Goal: Information Seeking & Learning: Learn about a topic

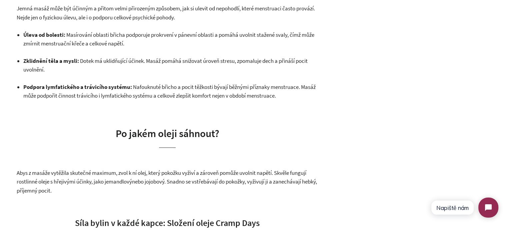
click at [75, 90] on strong "Podpora lymfatického a trávicího systému:" at bounding box center [77, 86] width 109 height 7
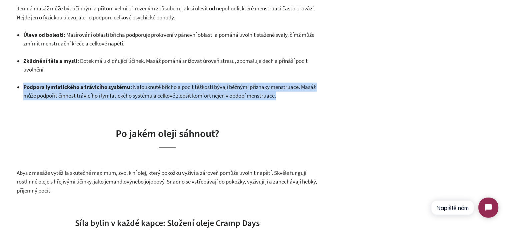
click at [75, 90] on strong "Podpora lymfatického a trávicího systému:" at bounding box center [77, 86] width 109 height 7
copy div "Podpora lymfatického a trávicího systému: Nafouknuté břicho a pocit těžkosti bý…"
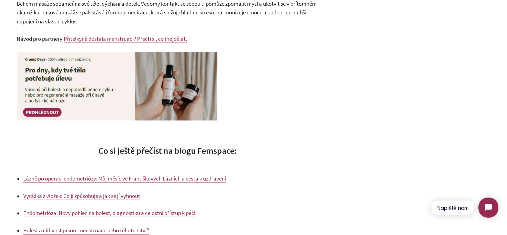
scroll to position [968, 0]
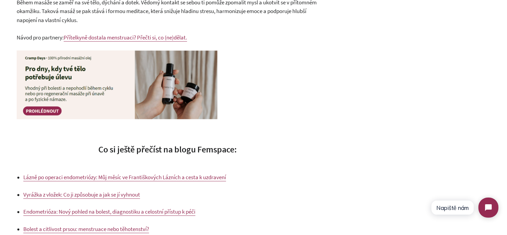
drag, startPoint x: 56, startPoint y: 88, endPoint x: 68, endPoint y: 170, distance: 82.9
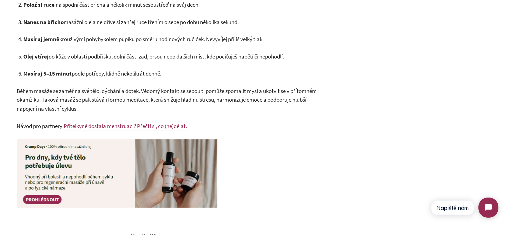
scroll to position [867, 0]
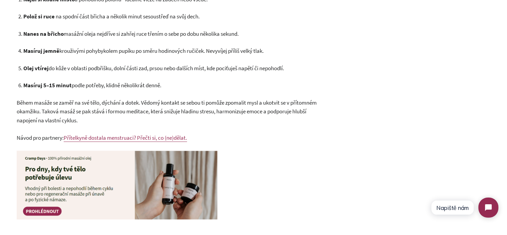
click at [56, 110] on span "Během masáže se zaměř na své tělo, dýchání a dotek. Vědomý kontakt se sebou ti …" at bounding box center [167, 111] width 300 height 25
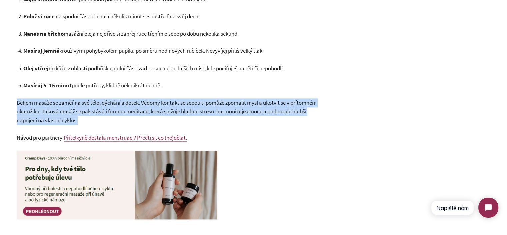
click at [56, 110] on span "Během masáže se zaměř na své tělo, dýchání a dotek. Vědomý kontakt se sebou ti …" at bounding box center [167, 111] width 300 height 25
click at [183, 114] on span "Během masáže se zaměř na své tělo, dýchání a dotek. Vědomý kontakt se sebou ti …" at bounding box center [167, 111] width 300 height 25
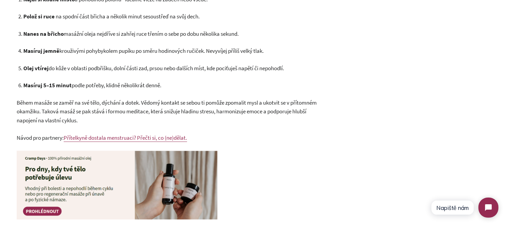
click at [165, 103] on span "Během masáže se zaměř na své tělo, dýchání a dotek. Vědomý kontakt se sebou ti …" at bounding box center [167, 111] width 300 height 25
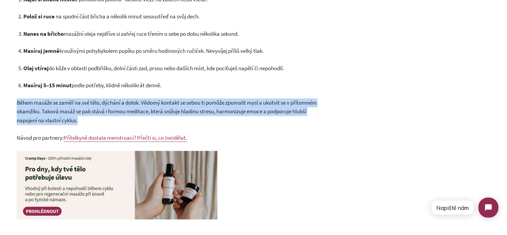
click at [165, 103] on span "Během masáže se zaměř na své tělo, dýchání a dotek. Vědomý kontakt se sebou ti …" at bounding box center [167, 111] width 300 height 25
click at [188, 115] on p "Během masáže se zaměř na své tělo, dýchání a dotek. Vědomý kontakt se sebou ti …" at bounding box center [168, 111] width 302 height 27
drag, startPoint x: 148, startPoint y: 118, endPoint x: 16, endPoint y: 104, distance: 132.9
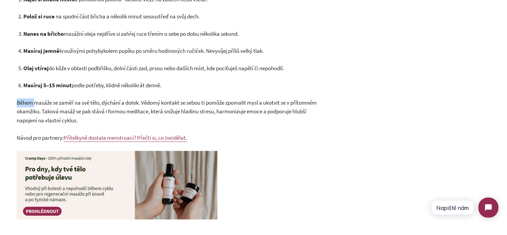
click at [32, 106] on p "Během masáže se zaměř na své tělo, dýchání a dotek. Vědomý kontakt se sebou ti …" at bounding box center [168, 111] width 302 height 27
click at [99, 112] on span "Během masáže se zaměř na své tělo, dýchání a dotek. Vědomý kontakt se sebou ti …" at bounding box center [167, 111] width 300 height 25
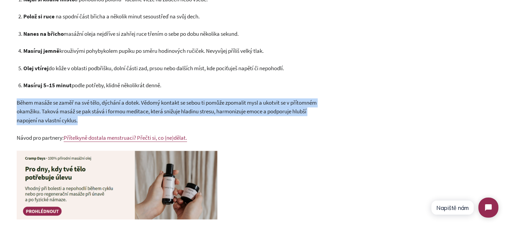
click at [99, 112] on span "Během masáže se zaměř na své tělo, dýchání a dotek. Vědomý kontakt se sebou ti …" at bounding box center [167, 111] width 300 height 25
click at [138, 118] on p "Během masáže se zaměř na své tělo, dýchání a dotek. Vědomý kontakt se sebou ti …" at bounding box center [168, 111] width 302 height 27
drag, startPoint x: 138, startPoint y: 120, endPoint x: 20, endPoint y: 102, distance: 119.5
click at [20, 102] on p "Během masáže se zaměř na své tělo, dýchání a dotek. Vědomý kontakt se sebou ti …" at bounding box center [168, 111] width 302 height 27
click at [20, 102] on span "Během masáže se zaměř na své tělo, dýchání a dotek. Vědomý kontakt se sebou ti …" at bounding box center [167, 111] width 300 height 25
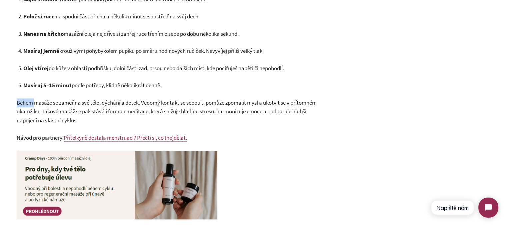
click at [20, 102] on span "Během masáže se zaměř na své tělo, dýchání a dotek. Vědomý kontakt se sebou ti …" at bounding box center [167, 111] width 300 height 25
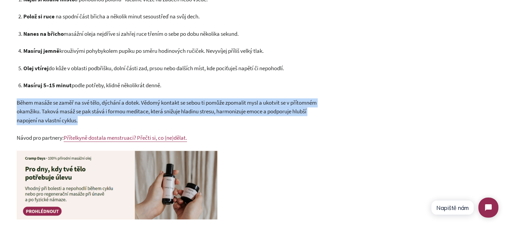
drag, startPoint x: 20, startPoint y: 102, endPoint x: 105, endPoint y: 114, distance: 86.3
click at [27, 103] on span "Během masáže se zaměř na své tělo, dýchání a dotek. Vědomý kontakt se sebou ti …" at bounding box center [167, 111] width 300 height 25
click at [160, 121] on p "Během masáže se zaměř na své tělo, dýchání a dotek. Vědomý kontakt se sebou ti …" at bounding box center [168, 111] width 302 height 27
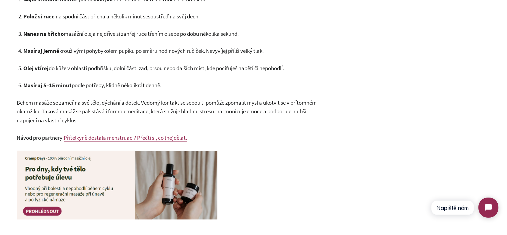
click at [98, 112] on span "Během masáže se zaměř na své tělo, dýchání a dotek. Vědomý kontakt se sebou ti …" at bounding box center [167, 111] width 300 height 25
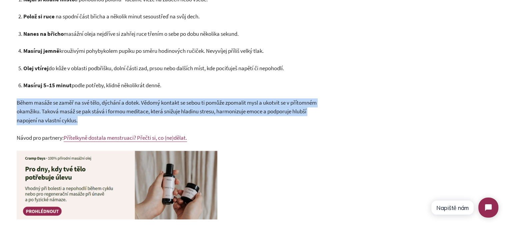
click at [98, 112] on span "Během masáže se zaměř na své tělo, dýchání a dotek. Vědomý kontakt se sebou ti …" at bounding box center [167, 111] width 300 height 25
click at [122, 117] on p "Během masáže se zaměř na své tělo, dýchání a dotek. Vědomý kontakt se sebou ti …" at bounding box center [168, 111] width 302 height 27
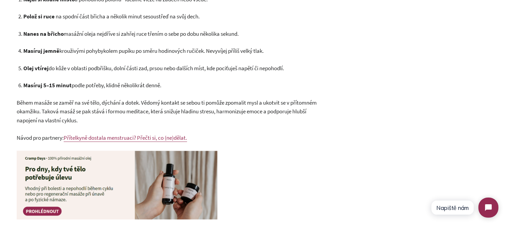
click at [126, 115] on p "Během masáže se zaměř na své tělo, dýchání a dotek. Vědomý kontakt se sebou ti …" at bounding box center [168, 111] width 302 height 27
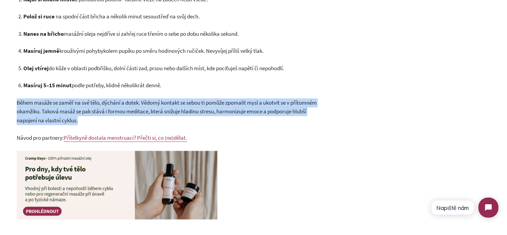
click at [126, 115] on p "Během masáže se zaměř na své tělo, dýchání a dotek. Vědomý kontakt se sebou ti …" at bounding box center [168, 111] width 302 height 27
click at [154, 121] on p "Během masáže se zaměř na své tělo, dýchání a dotek. Vědomý kontakt se sebou ti …" at bounding box center [168, 111] width 302 height 27
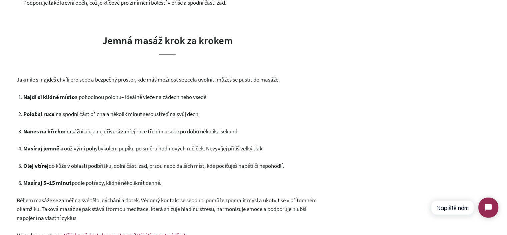
scroll to position [767, 0]
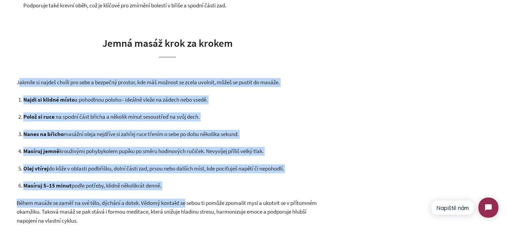
drag, startPoint x: 19, startPoint y: 82, endPoint x: 188, endPoint y: 191, distance: 200.5
click at [186, 185] on p "Masíruj 5–15 minut podle potřeby , klidně několikrát denně." at bounding box center [170, 185] width 295 height 9
drag, startPoint x: 197, startPoint y: 184, endPoint x: 19, endPoint y: 80, distance: 206.3
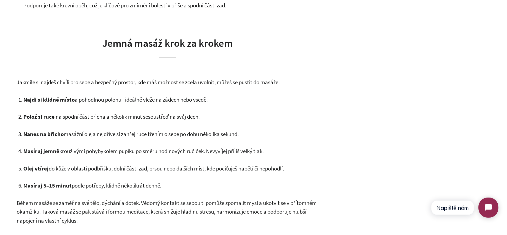
click at [17, 80] on span "Jakmile si najdeš chvíli pro sebe a bezpečný prostor, kde máš možnost se zcela …" at bounding box center [148, 81] width 263 height 7
drag, startPoint x: 17, startPoint y: 81, endPoint x: 171, endPoint y: 190, distance: 189.2
click at [171, 190] on p "Masíruj 5–15 minut podle potřeby , klidně několikrát denně." at bounding box center [170, 185] width 295 height 9
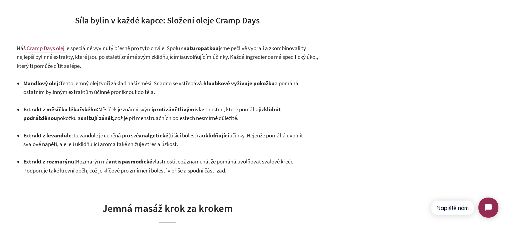
scroll to position [601, 0]
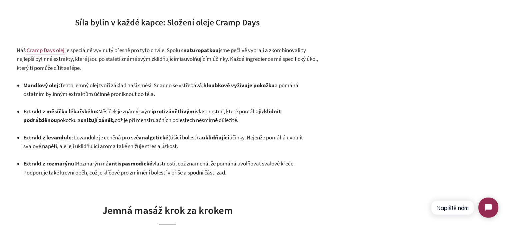
click at [96, 164] on span ": Rozmarýn má" at bounding box center [91, 162] width 34 height 7
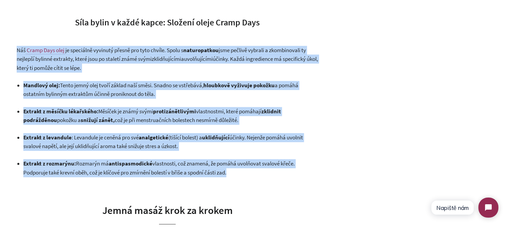
drag, startPoint x: 96, startPoint y: 164, endPoint x: 88, endPoint y: 58, distance: 107.1
click at [88, 58] on div "Z výsledků Femvie studie vyplývá, že bolestivé křeče v podbřišku patří spolu s …" at bounding box center [168, 150] width 302 height 1038
click at [88, 58] on span "jsme pečlivě vybrali a zkombinovali ty nejlepší bylinné extrakty, které jsou po…" at bounding box center [162, 54] width 290 height 16
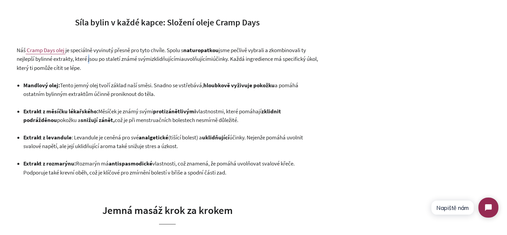
click at [88, 58] on span "jsme pečlivě vybrali a zkombinovali ty nejlepší bylinné extrakty, které jsou po…" at bounding box center [162, 54] width 290 height 16
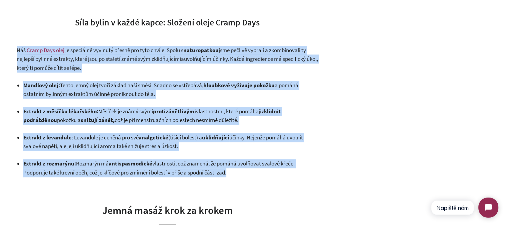
drag, startPoint x: 88, startPoint y: 58, endPoint x: 236, endPoint y: 169, distance: 184.8
click at [236, 169] on div "Z výsledků Femvie studie vyplývá, že bolestivé křeče v podbřišku patří spolu s …" at bounding box center [168, 150] width 302 height 1038
click at [236, 169] on p "Extrakt z rozmarýnu : Rozmarýn má antispasmodické vlastnosti, což znamená, že p…" at bounding box center [170, 168] width 295 height 18
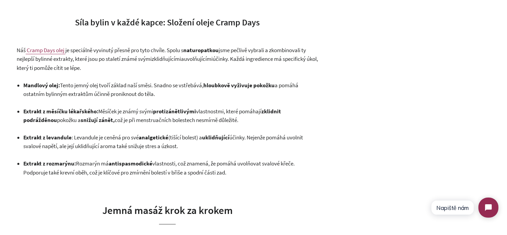
click at [236, 169] on p "Extrakt z rozmarýnu : Rozmarýn má antispasmodické vlastnosti, což znamená, že p…" at bounding box center [170, 168] width 295 height 18
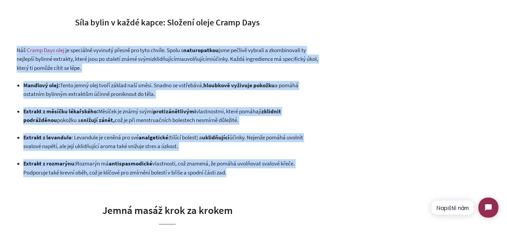
drag, startPoint x: 236, startPoint y: 169, endPoint x: 134, endPoint y: 59, distance: 149.7
click at [134, 59] on div "Z výsledků Femvie studie vyplývá, že bolestivé křeče v podbřišku patří spolu s …" at bounding box center [168, 150] width 302 height 1038
click at [134, 59] on span "jsme pečlivě vybrali a zkombinovali ty nejlepší bylinné extrakty, které jsou po…" at bounding box center [162, 54] width 290 height 16
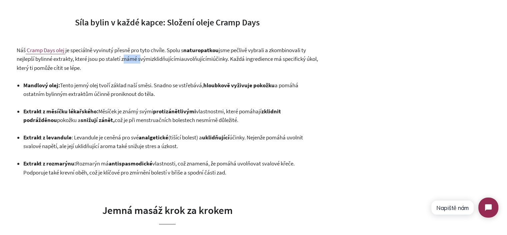
click at [134, 59] on span "jsme pečlivě vybrali a zkombinovali ty nejlepší bylinné extrakty, které jsou po…" at bounding box center [162, 54] width 290 height 16
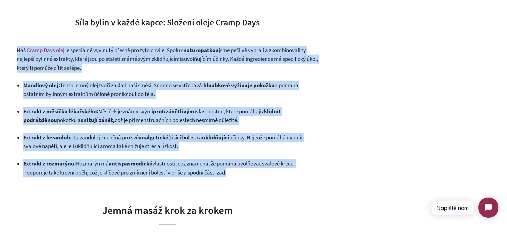
drag, startPoint x: 134, startPoint y: 59, endPoint x: 232, endPoint y: 174, distance: 150.5
click at [231, 174] on div "Z výsledků Femvie studie vyplývá, že bolestivé křeče v podbřišku patří spolu s …" at bounding box center [168, 150] width 302 height 1038
click at [233, 174] on p "Extrakt z rozmarýnu : Rozmarýn má antispasmodické vlastnosti, což znamená, že p…" at bounding box center [170, 168] width 295 height 18
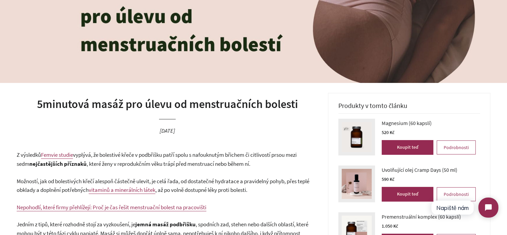
scroll to position [167, 0]
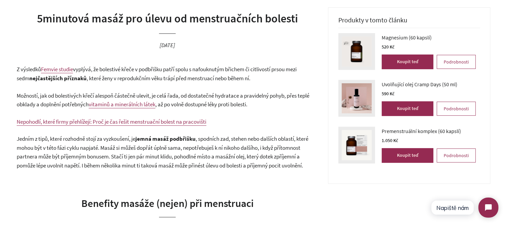
click at [140, 77] on span ", které ženy v reprodukčním věku trápí před menstruací nebo během ní." at bounding box center [169, 77] width 164 height 7
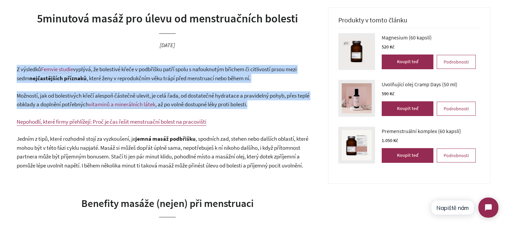
drag, startPoint x: 140, startPoint y: 77, endPoint x: 243, endPoint y: 104, distance: 105.8
click at [243, 104] on span ", až po volně dostupné léky proti bolesti." at bounding box center [201, 103] width 92 height 7
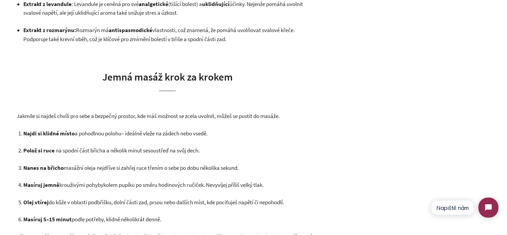
scroll to position [734, 0]
click at [60, 115] on span "Jakmile si najdeš chvíli pro sebe a bezpečný prostor, kde máš možnost se zcela …" at bounding box center [148, 115] width 263 height 7
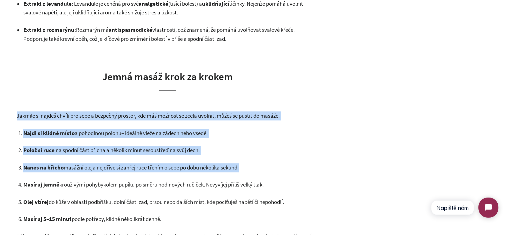
drag, startPoint x: 60, startPoint y: 115, endPoint x: 189, endPoint y: 169, distance: 139.2
click at [189, 169] on div "Z výsledků Femvie studie vyplývá, že bolestivé křeče v podbřišku patří spolu s …" at bounding box center [168, 17] width 302 height 1038
click at [189, 169] on span "a nejdříve si zahřej ruce třením o sebe po dobu několika sekund." at bounding box center [166, 166] width 146 height 7
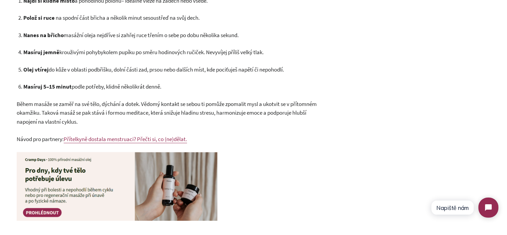
scroll to position [867, 0]
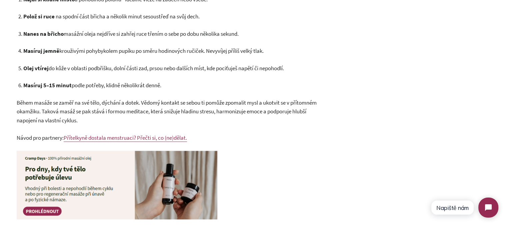
click at [154, 113] on span "Během masáže se zaměř na své tělo, dýchání a dotek. Vědomý kontakt se sebou ti …" at bounding box center [167, 111] width 300 height 25
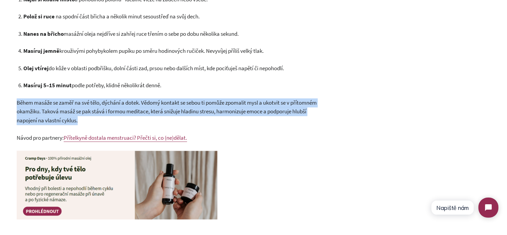
click at [154, 113] on span "Během masáže se zaměř na své tělo, dýchání a dotek. Vědomý kontakt se sebou ti …" at bounding box center [167, 111] width 300 height 25
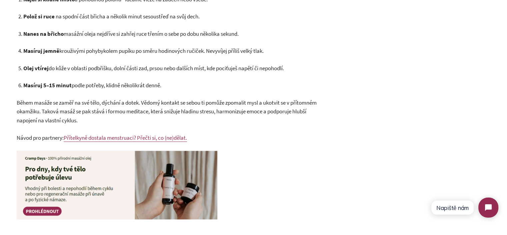
click at [110, 120] on span "Během masáže se zaměř na své tělo, dýchání a dotek. Vědomý kontakt se sebou ti …" at bounding box center [167, 111] width 300 height 25
click at [113, 120] on span "Během masáže se zaměř na své tělo, dýchání a dotek. Vědomý kontakt se sebou ti …" at bounding box center [167, 111] width 300 height 25
click at [136, 120] on p "Během masáže se zaměř na své tělo, dýchání a dotek. Vědomý kontakt se sebou ti …" at bounding box center [168, 111] width 302 height 27
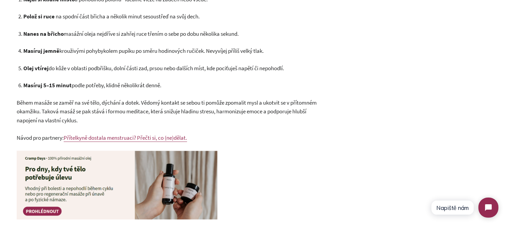
click at [136, 120] on p "Během masáže se zaměř na své tělo, dýchání a dotek. Vědomý kontakt se sebou ti …" at bounding box center [168, 111] width 302 height 27
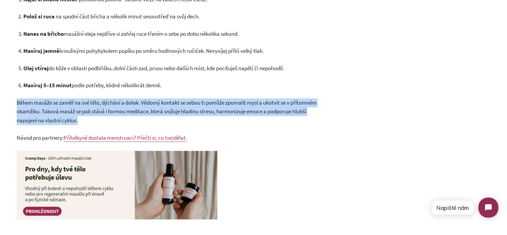
click at [136, 120] on p "Během masáže se zaměř na své tělo, dýchání a dotek. Vědomý kontakt se sebou ti …" at bounding box center [168, 111] width 302 height 27
click at [166, 122] on p "Během masáže se zaměř na své tělo, dýchání a dotek. Vědomý kontakt se sebou ti …" at bounding box center [168, 111] width 302 height 27
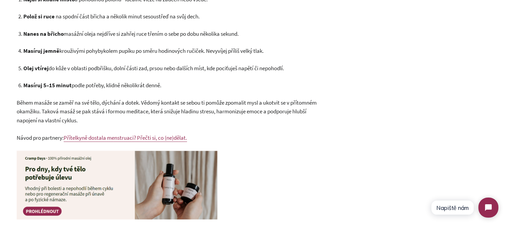
click at [270, 180] on p at bounding box center [168, 185] width 302 height 71
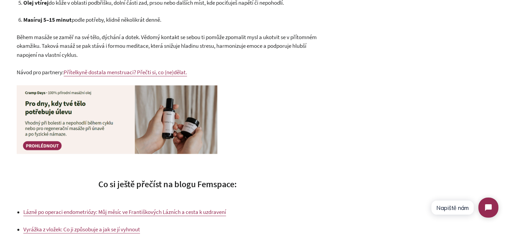
scroll to position [934, 0]
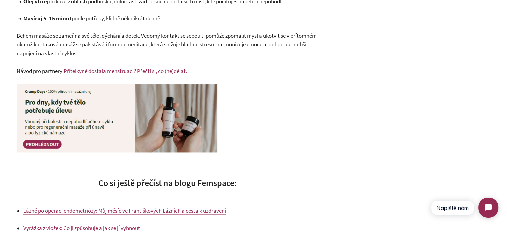
click at [312, 132] on p at bounding box center [168, 118] width 302 height 71
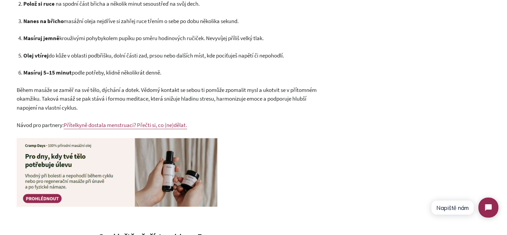
scroll to position [968, 0]
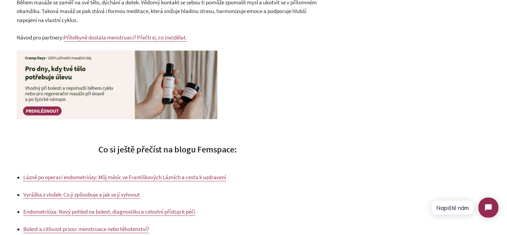
click at [30, 40] on span "Návod pro partnery:" at bounding box center [40, 37] width 47 height 7
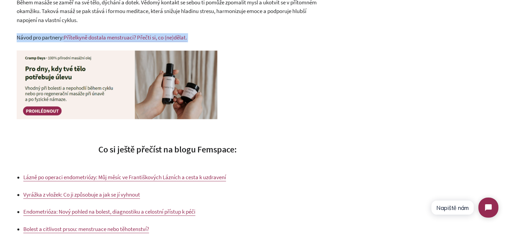
click at [30, 40] on span "Návod pro partnery:" at bounding box center [40, 37] width 47 height 7
click at [43, 37] on span "Návod pro partnery:" at bounding box center [40, 37] width 47 height 7
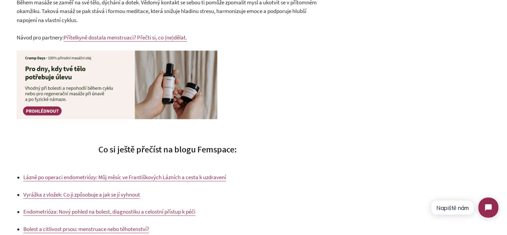
click at [26, 38] on span "Návod pro partnery:" at bounding box center [40, 37] width 47 height 7
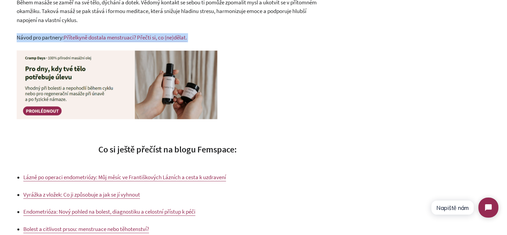
click at [26, 38] on span "Návod pro partnery:" at bounding box center [40, 37] width 47 height 7
click at [33, 36] on span "Návod pro partnery:" at bounding box center [40, 37] width 47 height 7
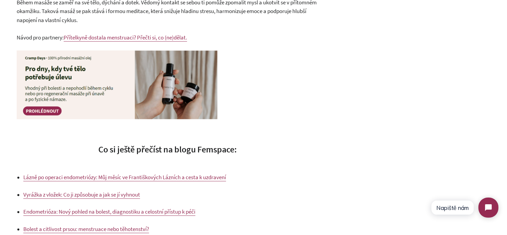
scroll to position [1101, 0]
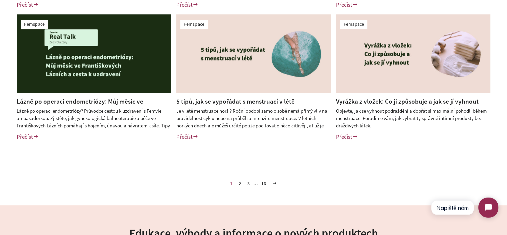
scroll to position [300, 0]
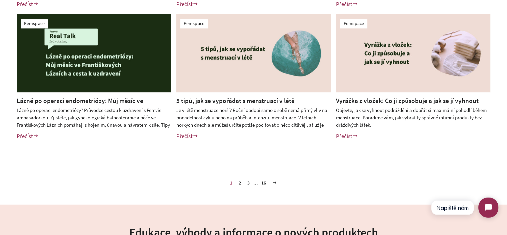
click at [240, 183] on link "2" at bounding box center [240, 182] width 8 height 10
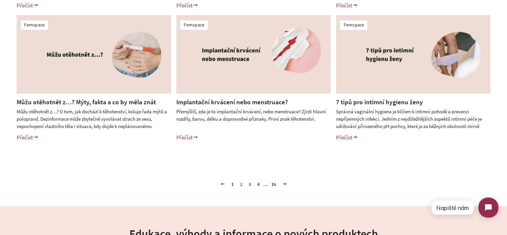
scroll to position [300, 0]
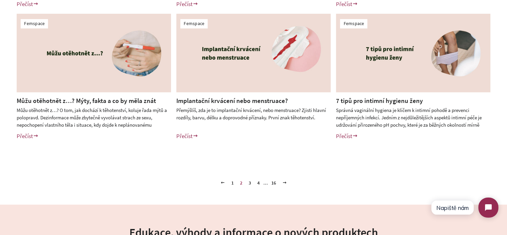
click at [249, 181] on link "3" at bounding box center [250, 182] width 8 height 10
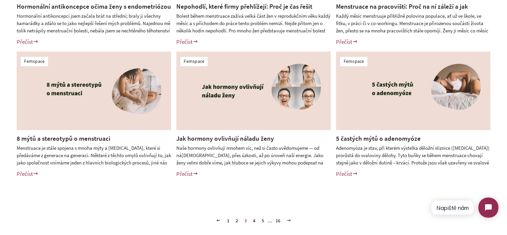
scroll to position [267, 0]
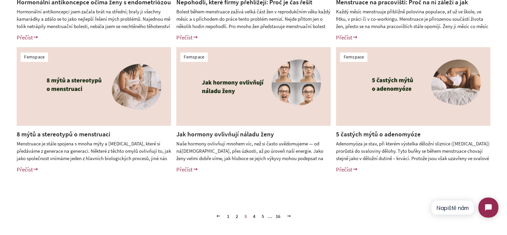
click at [254, 216] on link "4" at bounding box center [255, 216] width 8 height 10
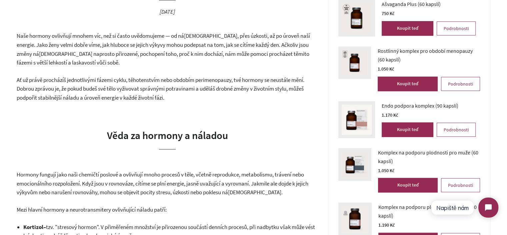
click at [214, 94] on p "Ať už právě procházíš jednotlivými fázemi cyklu, těhotenstvím nebo obdobím peri…" at bounding box center [168, 88] width 302 height 27
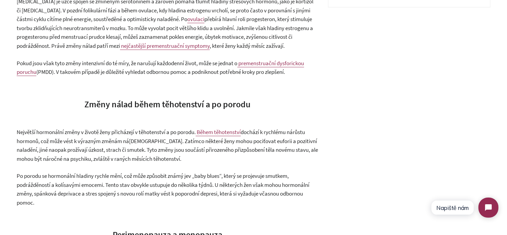
scroll to position [667, 0]
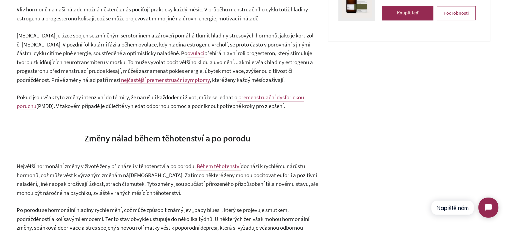
drag, startPoint x: 156, startPoint y: 74, endPoint x: 157, endPoint y: 79, distance: 4.4
click at [156, 74] on p "Estrogen je úzce spojen se zmíněným serotoninem a zároveň pomáhá tlumit hladiny…" at bounding box center [168, 57] width 302 height 53
click at [134, 66] on p "Estrogen je úzce spojen se zmíněným serotoninem a zároveň pomáhá tlumit hladiny…" at bounding box center [168, 57] width 302 height 53
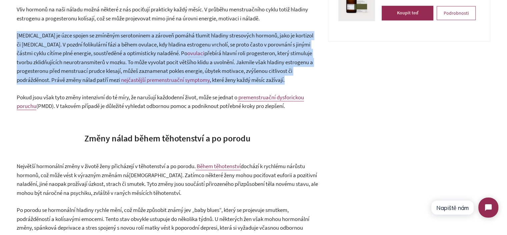
click at [134, 66] on p "Estrogen je úzce spojen se zmíněným serotoninem a zároveň pomáhá tlumit hladiny…" at bounding box center [168, 57] width 302 height 53
click at [97, 67] on p "Estrogen je úzce spojen se zmíněným serotoninem a zároveň pomáhá tlumit hladiny…" at bounding box center [168, 57] width 302 height 53
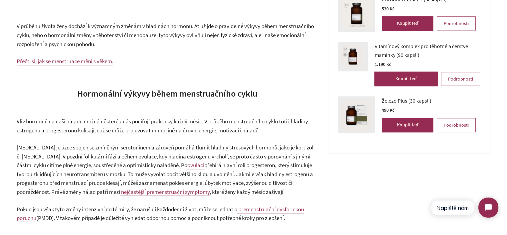
scroll to position [534, 0]
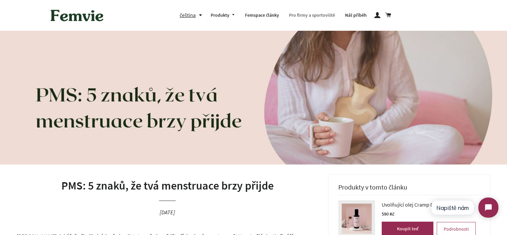
click at [308, 13] on link "Pro firmy a sportoviště" at bounding box center [312, 15] width 56 height 17
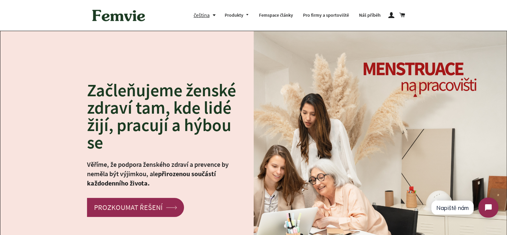
click at [58, 107] on div "Začleňujeme ženské zdraví tam, kde lidé žijí, pracují a hýbou se Věříme, že pod…" at bounding box center [127, 148] width 254 height 135
click at [112, 96] on h2 "Začleňujeme ženské zdraví tam, kde lidé žijí, pracují a hýbou se" at bounding box center [165, 115] width 157 height 69
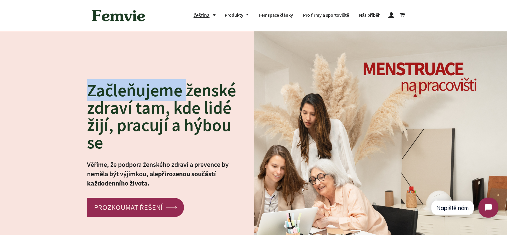
click at [112, 96] on h2 "Začleňujeme ženské zdraví tam, kde lidé žijí, pracují a hýbou se" at bounding box center [165, 115] width 157 height 69
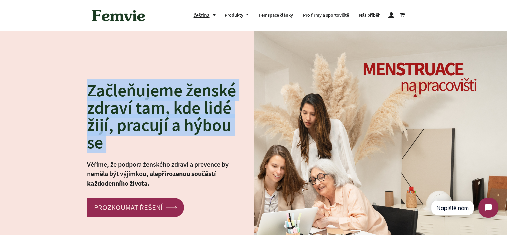
click at [112, 96] on h2 "Začleňujeme ženské zdraví tam, kde lidé žijí, pracují a hýbou se" at bounding box center [165, 115] width 157 height 69
click at [124, 127] on h2 "Začleňujeme ženské zdraví tam, kde lidé žijí, pracují a hýbou se" at bounding box center [165, 115] width 157 height 69
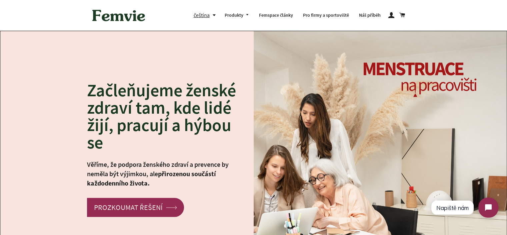
click at [125, 132] on h2 "Začleňujeme ženské zdraví tam, kde lidé žijí, pracují a hýbou se" at bounding box center [165, 115] width 157 height 69
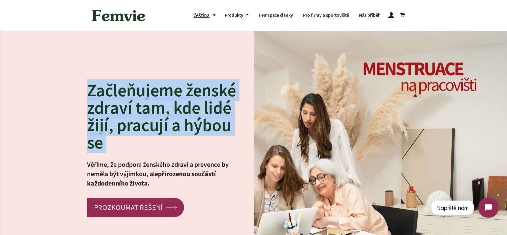
click at [125, 132] on h2 "Začleňujeme ženské zdraví tam, kde lidé žijí, pracují a hýbou se" at bounding box center [165, 115] width 157 height 69
click at [131, 143] on h2 "Začleňujeme ženské zdraví tam, kde lidé žijí, pracují a hýbou se" at bounding box center [165, 115] width 157 height 69
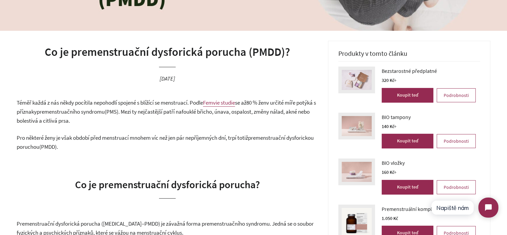
click at [141, 111] on span "(PMS). Mezi ty nejčastější patří nafouklé břicho, únava, ospalost, změny nálad,…" at bounding box center [163, 116] width 293 height 16
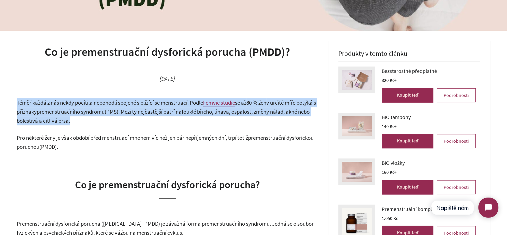
click at [141, 111] on span "(PMS). Mezi ty nejčastější patří nafouklé břicho, únava, ospalost, změny nálad,…" at bounding box center [163, 116] width 293 height 16
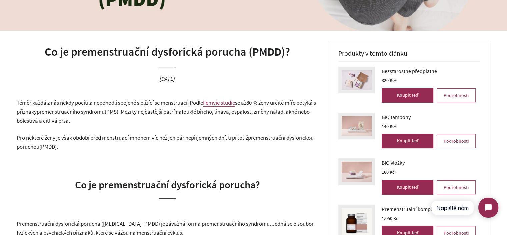
drag, startPoint x: 153, startPoint y: 135, endPoint x: 241, endPoint y: 211, distance: 115.5
click at [154, 136] on span "Pro některé ženy je však období před menstruací mnohem víc než jen pár nepříjem…" at bounding box center [133, 137] width 232 height 7
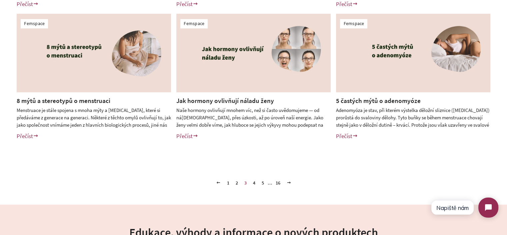
click at [254, 183] on link "4" at bounding box center [255, 182] width 8 height 10
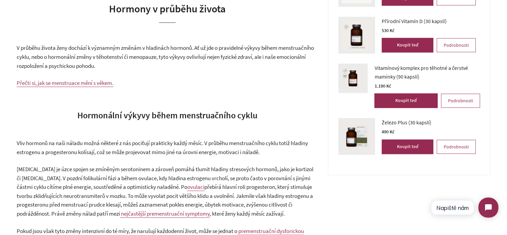
scroll to position [667, 0]
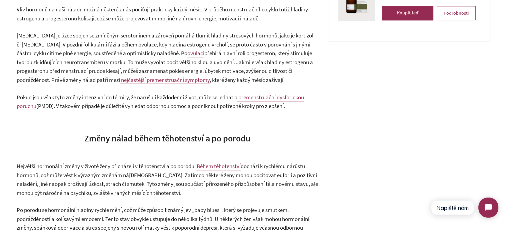
click at [155, 108] on span "(PMDD). V takovém případě je důležité vyhledat odbornou pomoc a podniknout potř…" at bounding box center [160, 105] width 249 height 7
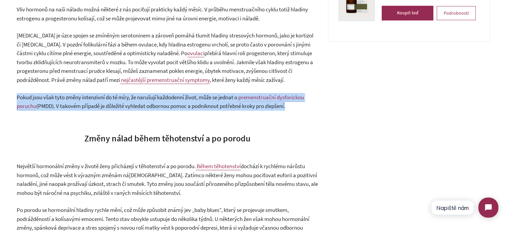
click at [155, 108] on span "(PMDD). V takovém případě je důležité vyhledat odbornou pomoc a podniknout potř…" at bounding box center [160, 105] width 249 height 7
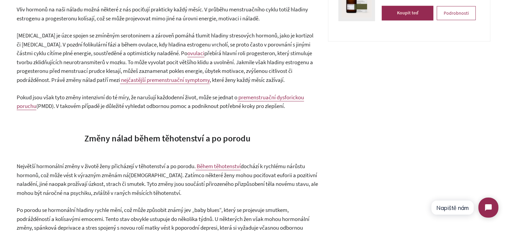
click at [182, 100] on span "Pokud jsou však tyto změny intenzivní do té míry, že narušují každodenní život,…" at bounding box center [127, 96] width 221 height 7
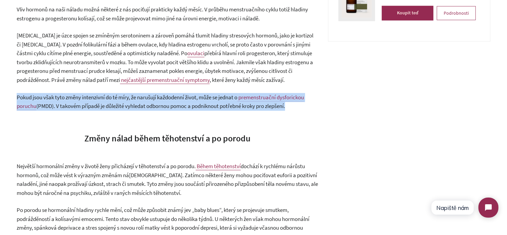
click at [182, 100] on span "Pokud jsou však tyto změny intenzivní do té míry, že narušují každodenní život,…" at bounding box center [127, 96] width 221 height 7
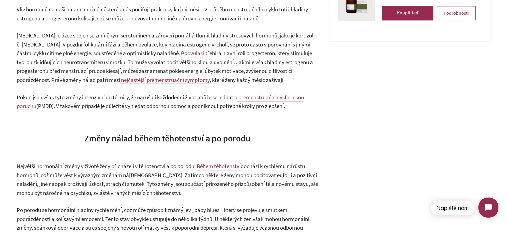
drag, startPoint x: 210, startPoint y: 123, endPoint x: 212, endPoint y: 142, distance: 18.8
click at [212, 142] on span "Změny nálad během těhotenství a po porodu" at bounding box center [167, 137] width 166 height 11
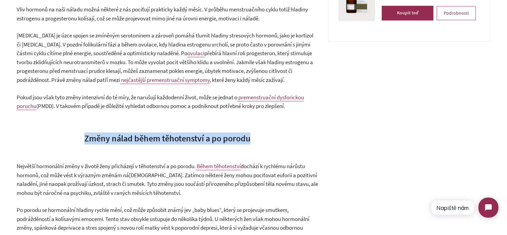
click at [212, 142] on span "Změny nálad během těhotenství a po porodu" at bounding box center [167, 137] width 166 height 11
click at [260, 142] on h3 "Změny nálad během těhotenství a po porodu" at bounding box center [168, 138] width 302 height 12
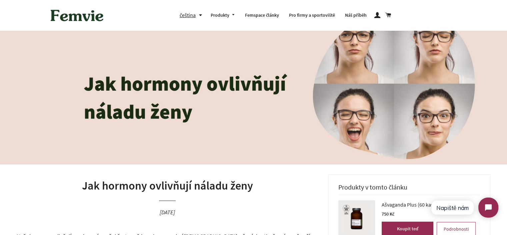
scroll to position [7, 0]
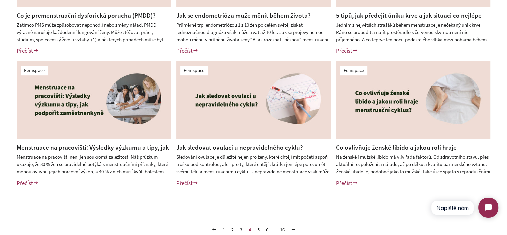
scroll to position [267, 0]
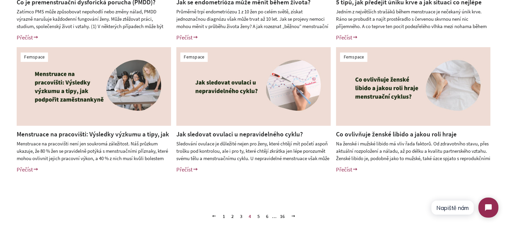
click at [1, 139] on div "Femspace Co je premenstruační dysforická porucha (PMDD)? Zatímco PMS může způso…" at bounding box center [253, 45] width 507 height 292
click at [257, 217] on link "5" at bounding box center [259, 216] width 8 height 10
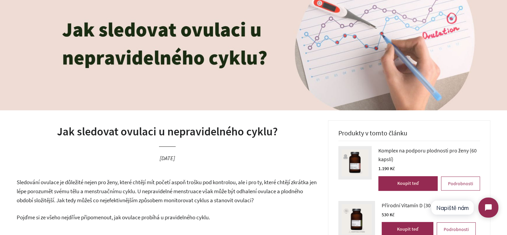
scroll to position [67, 0]
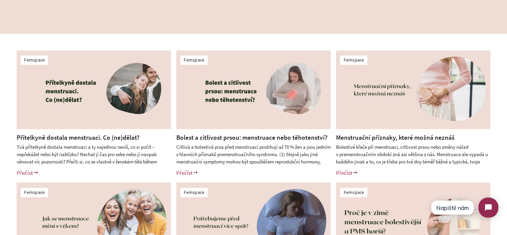
scroll to position [133, 0]
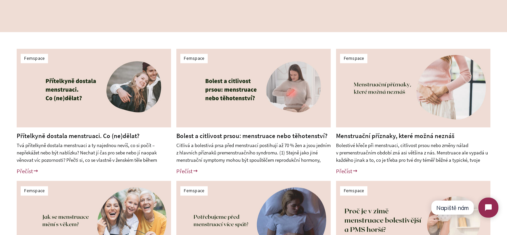
click at [0, 148] on div "Femspace Přítelkyně dostala menstruaci. Co (ne)dělat? Tvá přítelkyně dostala me…" at bounding box center [253, 178] width 507 height 292
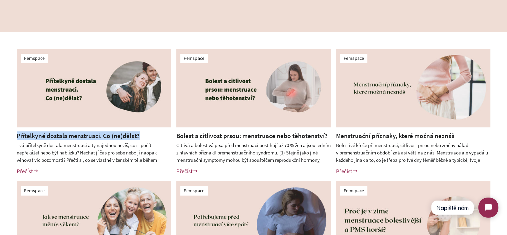
drag, startPoint x: 145, startPoint y: 135, endPoint x: 18, endPoint y: 136, distance: 127.1
click at [18, 136] on h2 "Přítelkyně dostala menstruaci. Co (ne)dělat?" at bounding box center [94, 135] width 154 height 9
copy link "Přítelkyně dostala menstruaci. Co (ne)dělat?"
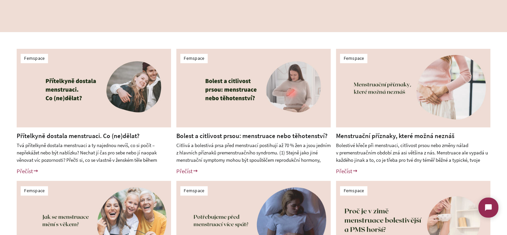
click at [0, 173] on div "Femspace Přítelkyně dostala menstruaci. Co (ne)dělat? Tvá přítelkyně dostala me…" at bounding box center [253, 178] width 507 height 292
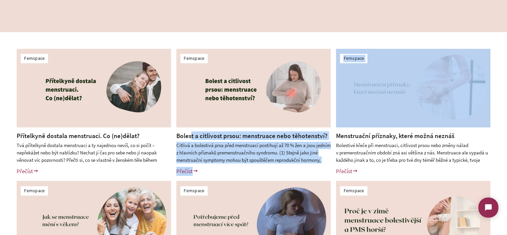
drag, startPoint x: 329, startPoint y: 134, endPoint x: 192, endPoint y: 136, distance: 137.5
click at [192, 136] on div "Femspace Přítelkyně dostala menstruaci. Co (ne)dělat? Tvá přítelkyně dostala me…" at bounding box center [253, 178] width 507 height 292
click at [214, 164] on div "Bolest a citlivost prsou: menstruace nebo těhotenství? Citlivá a bolestivá prsa…" at bounding box center [248, 155] width 164 height 49
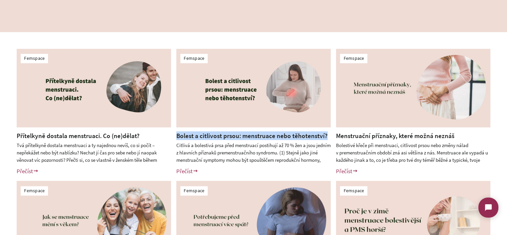
drag, startPoint x: 175, startPoint y: 135, endPoint x: 324, endPoint y: 136, distance: 148.5
click at [324, 136] on div "Bolest a citlivost prsou: menstruace nebo těhotenství? Citlivá a bolestivá prsa…" at bounding box center [248, 155] width 164 height 49
copy link "Bolest a citlivost prsou: menstruace nebo těhotenství?"
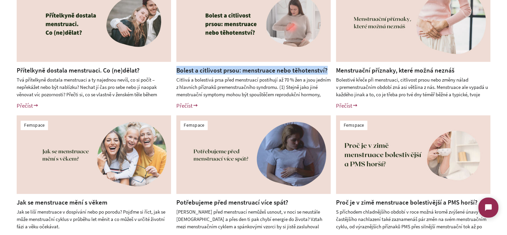
scroll to position [200, 0]
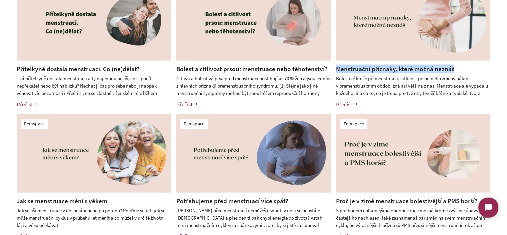
drag, startPoint x: 466, startPoint y: 68, endPoint x: 337, endPoint y: 72, distance: 129.2
click at [337, 72] on h2 "Menstruační příznaky, které možná neznáš" at bounding box center [413, 68] width 154 height 9
copy link "Menstruační příznaky, které možná neznáš"
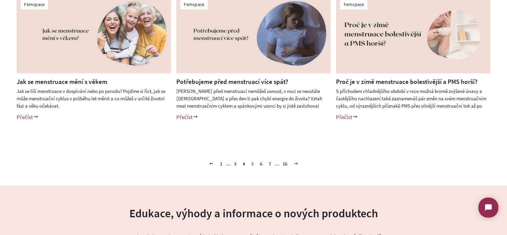
scroll to position [334, 0]
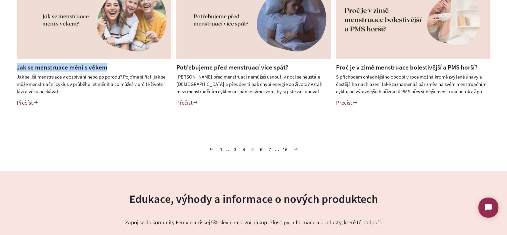
drag, startPoint x: 121, startPoint y: 65, endPoint x: 17, endPoint y: 68, distance: 104.5
click at [17, 68] on h2 "Jak se menstruace mění s věkem" at bounding box center [94, 67] width 154 height 9
copy link "Jak se menstruace mění s věkem"
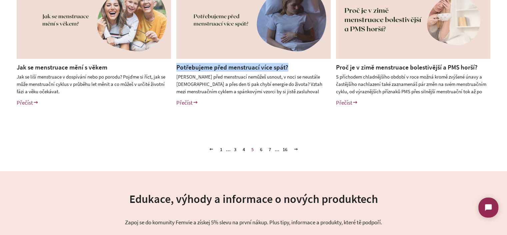
drag, startPoint x: 302, startPoint y: 68, endPoint x: 223, endPoint y: 113, distance: 91.6
click at [173, 71] on div "Potřebujeme před menstruací více spát? Taky před menstruací nemůžeš usnout, v n…" at bounding box center [248, 87] width 164 height 49
copy link "Potřebujeme před menstruací více spát?"
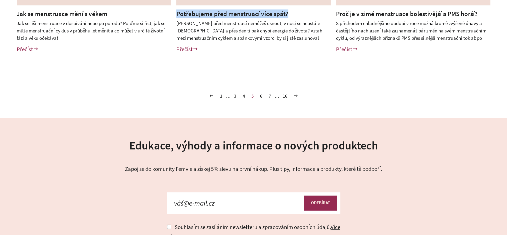
scroll to position [367, 0]
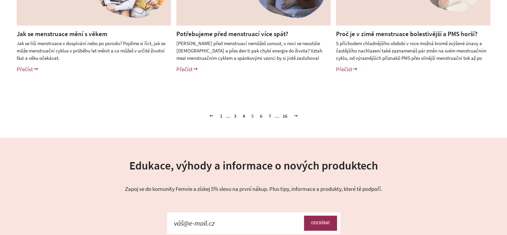
click at [259, 114] on link "6" at bounding box center [262, 116] width 8 height 10
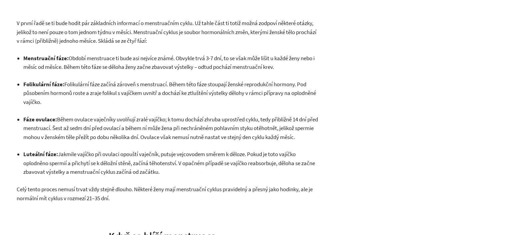
scroll to position [400, 0]
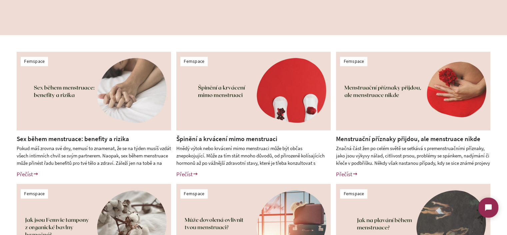
scroll to position [200, 0]
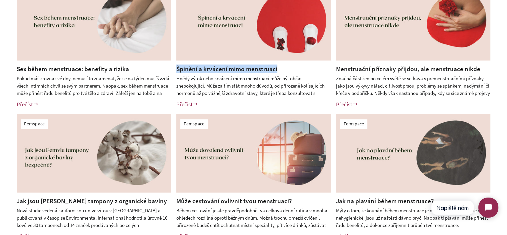
drag, startPoint x: 286, startPoint y: 66, endPoint x: 177, endPoint y: 70, distance: 108.8
click at [177, 70] on h2 "Špinění a krvácení mimo menstruaci" at bounding box center [253, 68] width 154 height 9
copy link "Špinění a krvácení mimo menstruaci"
click at [0, 126] on div "Femspace Sex během menstruace: benefity a rizika Pokud máš zrovna své dny, nemu…" at bounding box center [253, 111] width 507 height 292
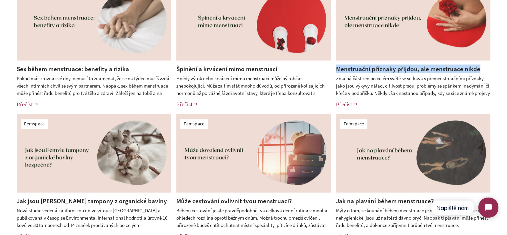
drag, startPoint x: 488, startPoint y: 69, endPoint x: 337, endPoint y: 70, distance: 150.5
click at [337, 70] on h2 "Menstruační příznaky přijdou, ale menstruace nikde" at bounding box center [413, 68] width 154 height 9
copy link "Menstruační příznaky přijdou, ale menstruace nikde"
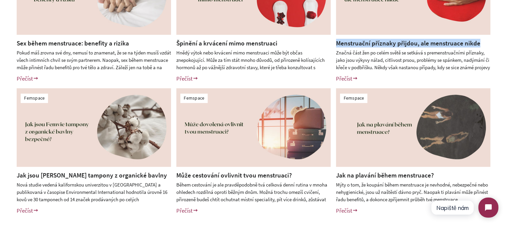
scroll to position [300, 0]
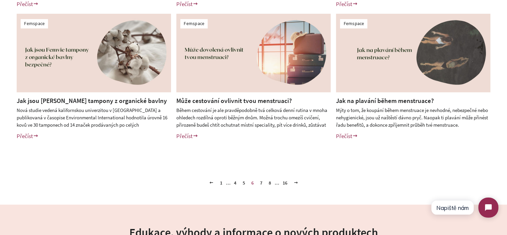
click at [387, 190] on div "Femspace Blog o všech aspektech ženského cyklu. Nejnovější vědecké poznatky, in…" at bounding box center [253, 38] width 507 height 616
drag, startPoint x: 314, startPoint y: 102, endPoint x: 178, endPoint y: 100, distance: 135.5
click at [178, 100] on h2 "Může cestování ovlivnit tvou menstruaci?" at bounding box center [253, 100] width 154 height 9
copy link "Může cestování ovlivnit tvou menstruaci?"
click at [260, 182] on link "7" at bounding box center [262, 182] width 8 height 10
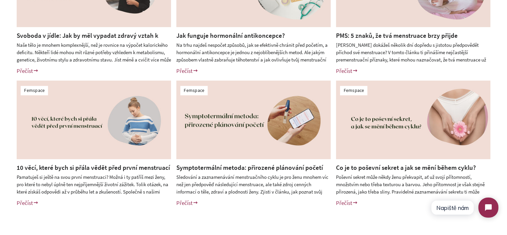
scroll to position [267, 0]
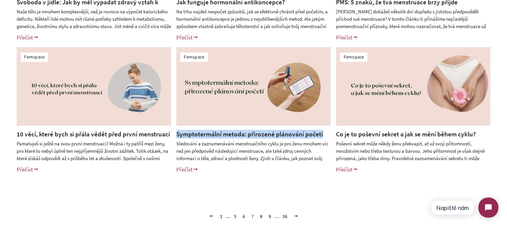
drag, startPoint x: 324, startPoint y: 134, endPoint x: 175, endPoint y: 133, distance: 149.5
click at [173, 132] on div "Symptotermální metoda: přirozené plánování početí Sledování a zaznamenávání men…" at bounding box center [248, 153] width 164 height 49
copy link "Symptotermální metoda: přirozené plánování početí"
click at [296, 170] on p "Přečíst" at bounding box center [253, 169] width 154 height 9
click at [239, 134] on link "Symptotermální metoda: přirozené plánování početí" at bounding box center [249, 134] width 147 height 8
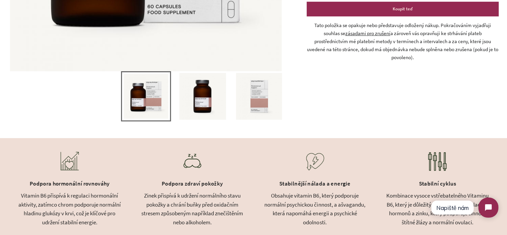
scroll to position [267, 0]
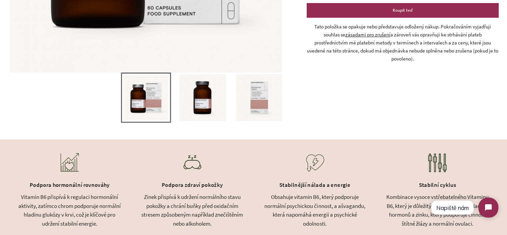
drag, startPoint x: 198, startPoint y: 106, endPoint x: 192, endPoint y: 115, distance: 11.1
click at [198, 106] on img at bounding box center [202, 97] width 47 height 47
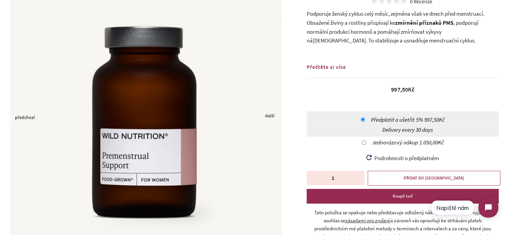
scroll to position [0, 0]
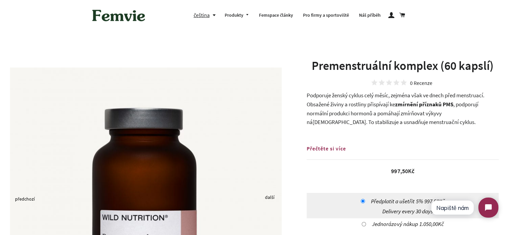
click at [345, 109] on span ", podporují normální produkci hormonů a pomáhají zmírňovat výkyvy ná[DEMOGRAPHI…" at bounding box center [393, 112] width 172 height 25
click at [323, 95] on span "Podporuje ženský cyklus celý měsíc, zejména však ve dnech před menstruací. Obsa…" at bounding box center [396, 99] width 178 height 16
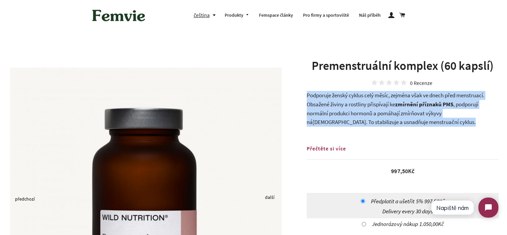
drag, startPoint x: 323, startPoint y: 95, endPoint x: 452, endPoint y: 94, distance: 129.5
click at [452, 94] on span "Podporuje ženský cyklus celý měsíc, zejména však ve dnech před menstruací. Obsa…" at bounding box center [396, 99] width 178 height 16
click at [466, 95] on span "Podporuje ženský cyklus celý měsíc, zejména však ve dnech před menstruací. Obsa…" at bounding box center [396, 99] width 178 height 16
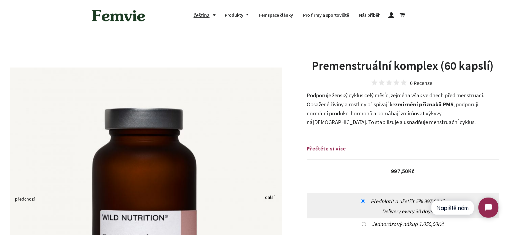
click at [320, 95] on span "Podporuje ženský cyklus celý měsíc, zejména však ve dnech před menstruací. Obsa…" at bounding box center [396, 99] width 178 height 16
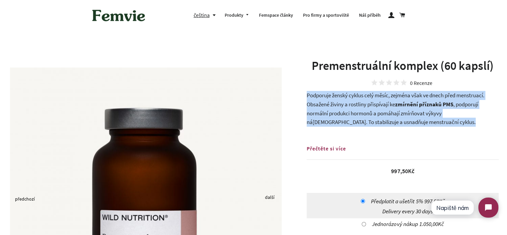
drag, startPoint x: 320, startPoint y: 95, endPoint x: 407, endPoint y: 122, distance: 91.3
click at [407, 122] on p "Podporuje ženský cyklus celý měsíc, zejména však ve dnech před menstruací. Obsa…" at bounding box center [403, 108] width 192 height 35
copy div "Podporuje ženský cyklus celý měsíc, zejména však ve dnech před menstruací. Obsa…"
click at [351, 110] on span ", podporují normální produkci hormonů a pomáhají zmírňovat výkyvy ná[DEMOGRAPHI…" at bounding box center [393, 112] width 172 height 25
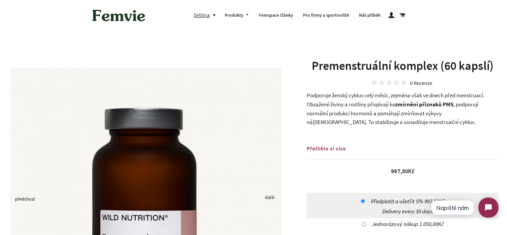
click at [342, 107] on span "Podporuje ženský cyklus celý měsíc, zejména však ve dnech před menstruací. Obsa…" at bounding box center [396, 99] width 178 height 16
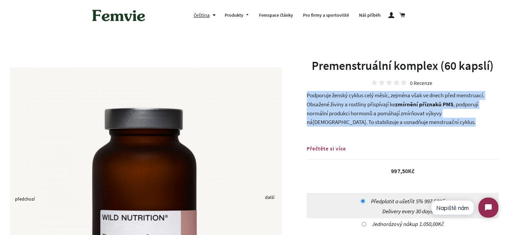
click at [342, 107] on span "Podporuje ženský cyklus celý měsíc, zejména však ve dnech před menstruací. Obsa…" at bounding box center [396, 99] width 178 height 16
click at [380, 108] on span "Podporuje ženský cyklus celý měsíc, zejména však ve dnech před menstruací. Obsa…" at bounding box center [396, 99] width 178 height 16
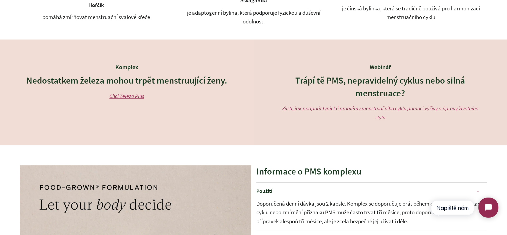
scroll to position [734, 0]
click at [334, 105] on link "Zjisti, jak podpořit typické problémy menstruačního cyklu pomocí výživy a úprav…" at bounding box center [380, 112] width 197 height 16
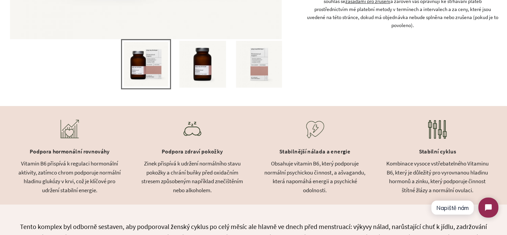
scroll to position [434, 0]
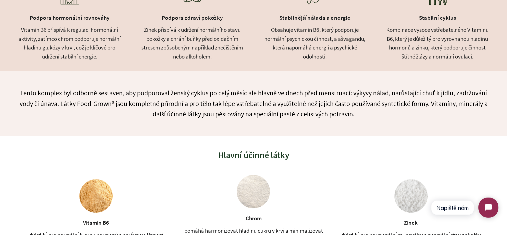
click at [91, 101] on p "Tento komplex byl odborně sestaven, aby podporoval ženský cyklus po celý měsíc …" at bounding box center [254, 102] width 474 height 31
drag, startPoint x: 91, startPoint y: 101, endPoint x: 102, endPoint y: 101, distance: 11.0
click at [102, 101] on p "Tento komplex byl odborně sestaven, aby podporoval ženský cyklus po celý měsíc …" at bounding box center [254, 102] width 474 height 31
click at [89, 103] on p "Tento komplex byl odborně sestaven, aby podporoval ženský cyklus po celý měsíc …" at bounding box center [254, 102] width 474 height 31
drag, startPoint x: 89, startPoint y: 103, endPoint x: 112, endPoint y: 102, distance: 23.4
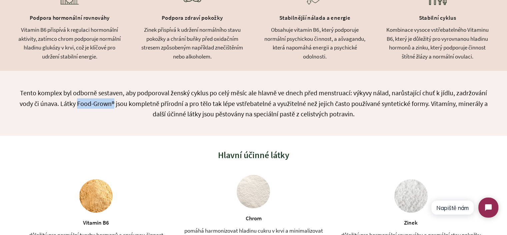
click at [112, 102] on p "Tento komplex byl odborně sestaven, aby podporoval ženský cyklus po celý měsíc …" at bounding box center [254, 102] width 474 height 31
copy p "Food-Grown®"
click at [330, 126] on div "Tento komplex byl odborně sestaven, aby podporoval ženský cyklus po celý měsíc …" at bounding box center [253, 103] width 507 height 65
click at [376, 106] on p "Tento komplex byl odborně sestaven, aby podporoval ženský cyklus po celý měsíc …" at bounding box center [254, 102] width 474 height 31
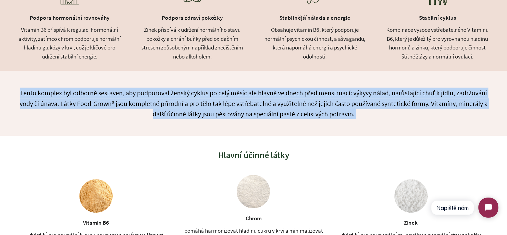
click at [376, 106] on p "Tento komplex byl odborně sestaven, aby podporoval ženský cyklus po celý měsíc …" at bounding box center [254, 102] width 474 height 31
click at [390, 112] on p "Tento komplex byl odborně sestaven, aby podporoval ženský cyklus po celý měsíc …" at bounding box center [254, 102] width 474 height 31
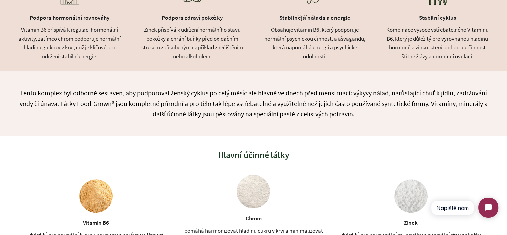
click at [28, 93] on p "Tento komplex byl odborně sestaven, aby podporoval ženský cyklus po celý měsíc …" at bounding box center [254, 102] width 474 height 31
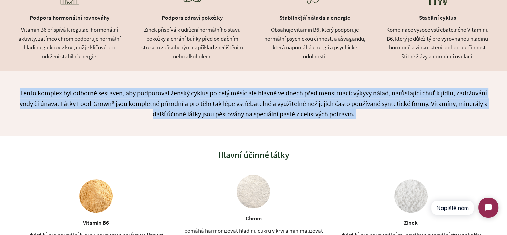
click at [28, 93] on p "Tento komplex byl odborně sestaven, aby podporoval ženský cyklus po celý měsíc …" at bounding box center [254, 102] width 474 height 31
click at [232, 98] on p "Tento komplex byl odborně sestaven, aby podporoval ženský cyklus po celý měsíc …" at bounding box center [254, 102] width 474 height 31
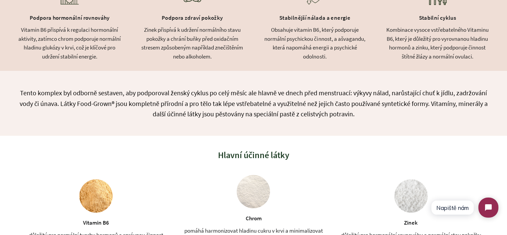
click at [233, 103] on p "Tento komplex byl odborně sestaven, aby podporoval ženský cyklus po celý měsíc …" at bounding box center [254, 102] width 474 height 31
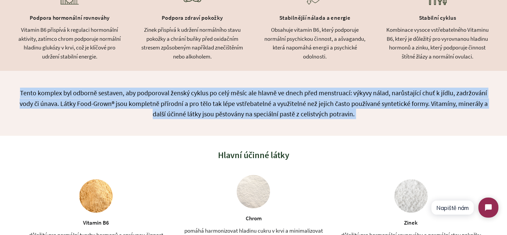
click at [233, 103] on p "Tento komplex byl odborně sestaven, aby podporoval ženský cyklus po celý měsíc …" at bounding box center [254, 102] width 474 height 31
click at [329, 113] on p "Tento komplex byl odborně sestaven, aby podporoval ženský cyklus po celý měsíc …" at bounding box center [254, 102] width 474 height 31
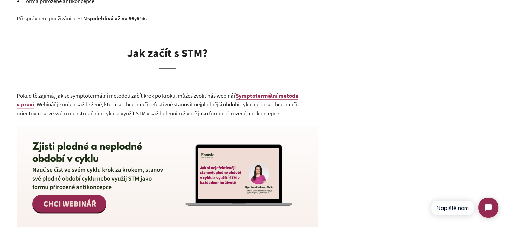
scroll to position [650, 0]
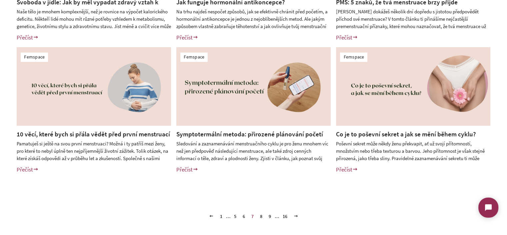
click at [380, 136] on link "Co je to poševní sekret a jak se mění během cyklu?" at bounding box center [406, 134] width 140 height 8
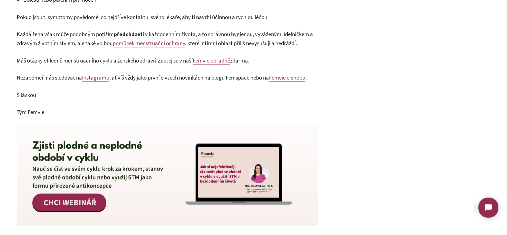
scroll to position [876, 0]
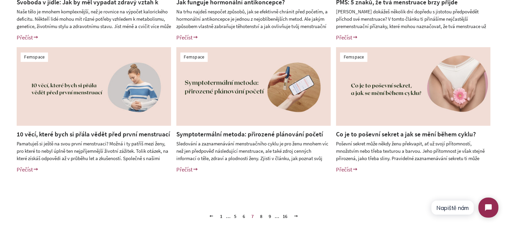
click at [234, 215] on link "5" at bounding box center [236, 216] width 8 height 10
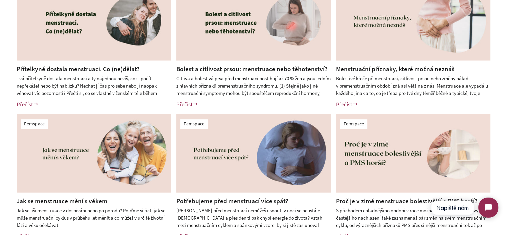
click at [357, 70] on link "Menstruační příznaky, které možná neznáš" at bounding box center [395, 69] width 118 height 8
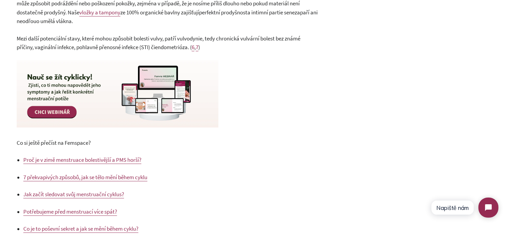
scroll to position [901, 0]
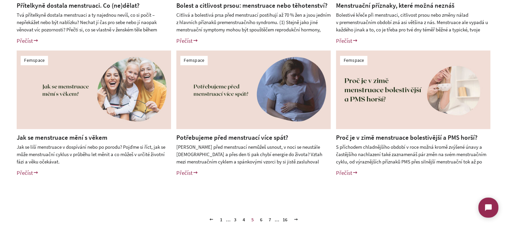
scroll to position [267, 0]
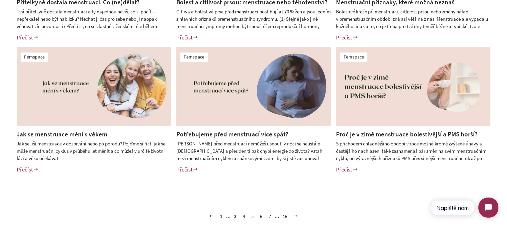
click at [244, 216] on link "4" at bounding box center [244, 216] width 8 height 10
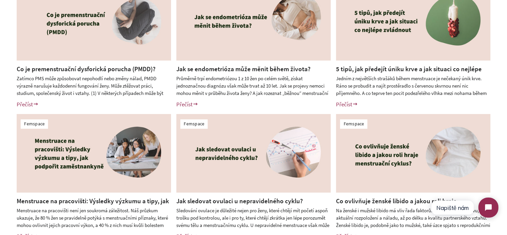
click at [226, 199] on link "Jak sledovat ovulaci u nepravidelného cyklu?" at bounding box center [239, 201] width 127 height 8
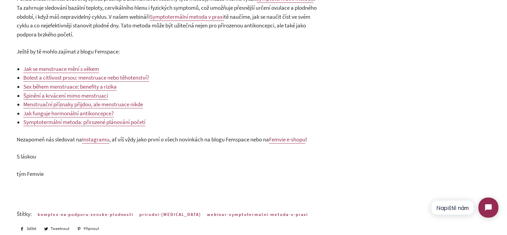
scroll to position [734, 0]
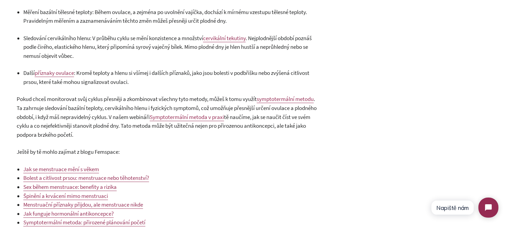
click at [108, 133] on p "Pokud chceš monitorovat svůj cyklus přesněji a zkombinovat všechny tyto metody,…" at bounding box center [168, 116] width 302 height 44
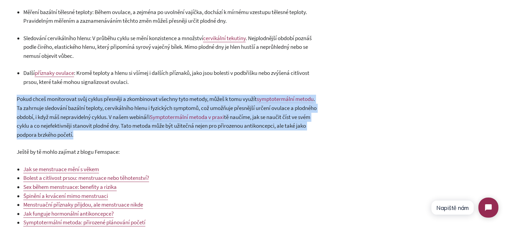
click at [108, 133] on p "Pokud chceš monitorovat svůj cyklus přesněji a zkombinovat všechny tyto metody,…" at bounding box center [168, 116] width 302 height 44
click at [127, 134] on p "Pokud chceš monitorovat svůj cyklus přesněji a zkombinovat všechny tyto metody,…" at bounding box center [168, 116] width 302 height 44
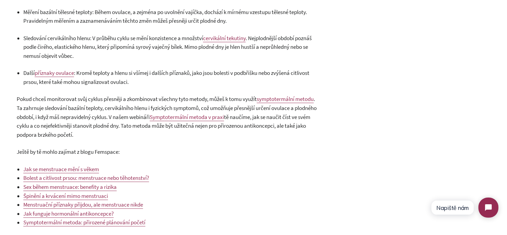
click at [129, 120] on span ". Ta zahrnuje sledování bazální teploty, cervikálního hlenu i fyzických symptom…" at bounding box center [167, 107] width 300 height 25
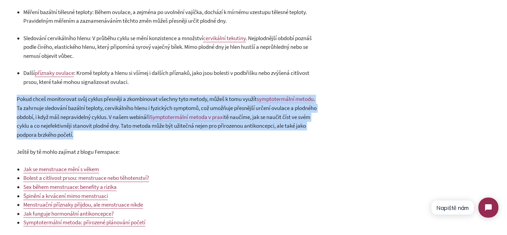
click at [129, 119] on span ". Ta zahrnuje sledování bazální teploty, cervikálního hlenu i fyzických symptom…" at bounding box center [167, 107] width 300 height 25
click at [136, 134] on p "Pokud chceš monitorovat svůj cyklus přesněji a zkombinovat všechny tyto metody,…" at bounding box center [168, 116] width 302 height 44
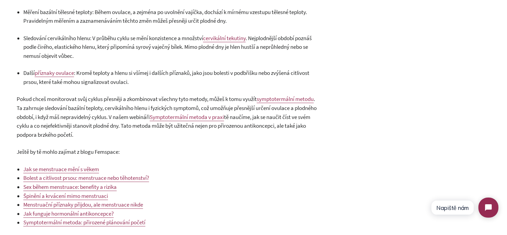
click at [276, 98] on span "symptotermální metodu" at bounding box center [285, 98] width 57 height 7
click at [239, 137] on p "Pokud chceš monitorovat svůj cyklus přesněji a zkombinovat všechny tyto metody,…" at bounding box center [168, 116] width 302 height 44
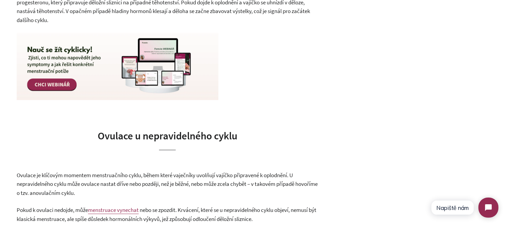
scroll to position [400, 0]
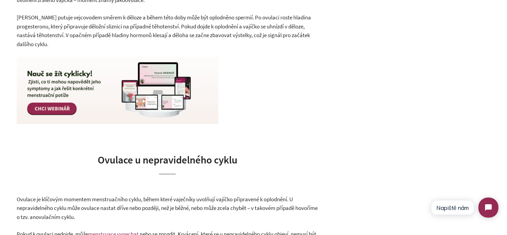
click at [101, 93] on img at bounding box center [118, 90] width 202 height 67
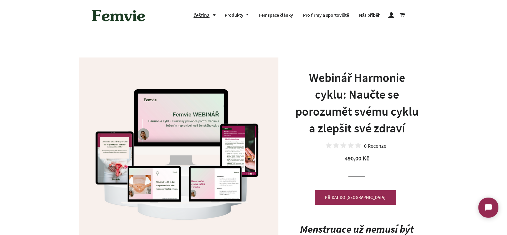
click at [321, 80] on h1 "Webinář Harmonie cyklu: Naučte se porozumět svému cyklu a zlepšit své zdraví" at bounding box center [357, 102] width 127 height 67
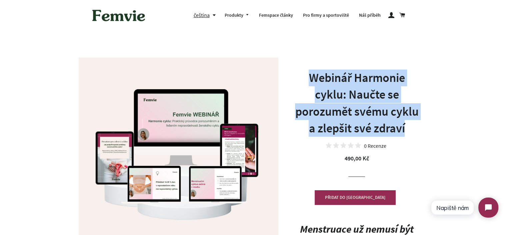
drag, startPoint x: 321, startPoint y: 80, endPoint x: 404, endPoint y: 130, distance: 97.6
click at [403, 129] on h1 "Webinář Harmonie cyklu: Naučte se porozumět svému cyklu a zlepšit své zdraví" at bounding box center [357, 102] width 127 height 67
click at [406, 131] on h1 "Webinář Harmonie cyklu: Naučte se porozumět svému cyklu a zlepšit své zdraví" at bounding box center [357, 102] width 127 height 67
click at [412, 133] on h1 "Webinář Harmonie cyklu: Naučte se porozumět svému cyklu a zlepšit své zdraví" at bounding box center [357, 102] width 127 height 67
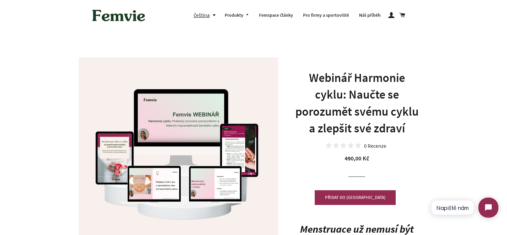
click at [407, 130] on h1 "Webinář Harmonie cyklu: Naučte se porozumět svému cyklu a zlepšit své zdraví" at bounding box center [357, 102] width 127 height 67
click at [413, 130] on h1 "Webinář Harmonie cyklu: Naučte se porozumět svému cyklu a zlepšit své zdraví" at bounding box center [357, 102] width 127 height 67
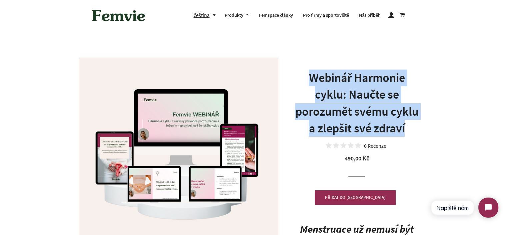
drag, startPoint x: 413, startPoint y: 130, endPoint x: 323, endPoint y: 79, distance: 103.4
click at [326, 80] on h1 "Webinář Harmonie cyklu: Naučte se porozumět svému cyklu a zlepšit své zdraví" at bounding box center [357, 102] width 127 height 67
click at [323, 79] on h1 "Webinář Harmonie cyklu: Naučte se porozumět svému cyklu a zlepšit své zdraví" at bounding box center [357, 102] width 127 height 67
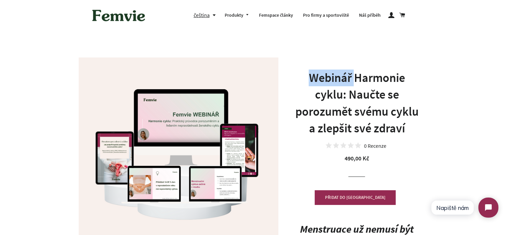
click at [323, 79] on h1 "Webinář Harmonie cyklu: Naučte se porozumět svému cyklu a zlepšit své zdraví" at bounding box center [357, 102] width 127 height 67
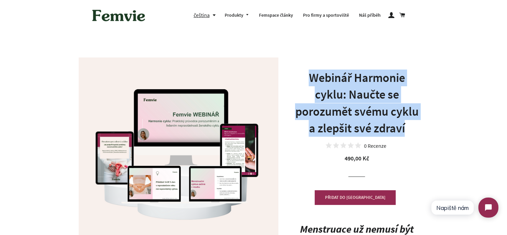
drag, startPoint x: 323, startPoint y: 79, endPoint x: 402, endPoint y: 129, distance: 93.1
click at [402, 128] on h1 "Webinář Harmonie cyklu: Naučte se porozumět svému cyklu a zlepšit své zdraví" at bounding box center [357, 102] width 127 height 67
click at [402, 129] on h1 "Webinář Harmonie cyklu: Naučte se porozumět svému cyklu a zlepšit své zdraví" at bounding box center [357, 102] width 127 height 67
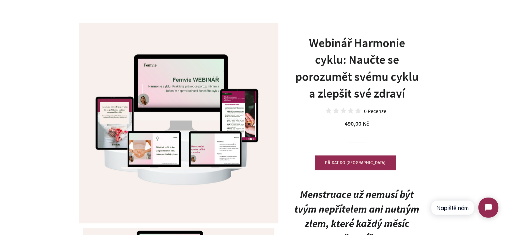
scroll to position [133, 0]
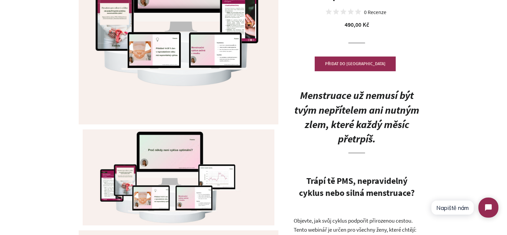
click at [343, 101] on b "Menstruace už nemusí být tvým nepřítelem ani nutným zlem, které každý měsíc pře…" at bounding box center [357, 116] width 125 height 56
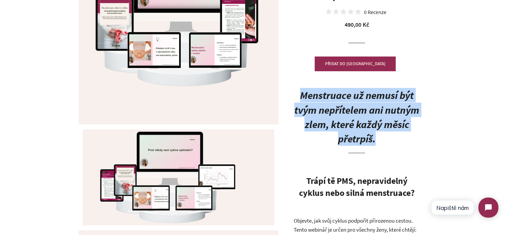
click at [343, 101] on b "Menstruace už nemusí být tvým nepřítelem ani nutným zlem, které každý měsíc pře…" at bounding box center [357, 116] width 125 height 56
click at [367, 121] on b "Menstruace už nemusí být tvým nepřítelem ani nutným zlem, které každý měsíc pře…" at bounding box center [357, 116] width 125 height 56
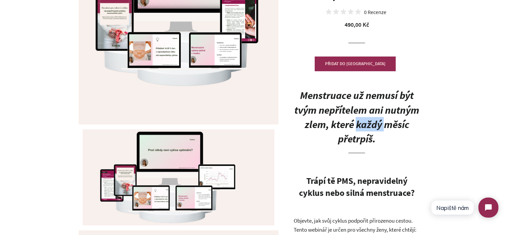
click at [367, 121] on b "Menstruace už nemusí být tvým nepřítelem ani nutným zlem, které každý měsíc pře…" at bounding box center [357, 116] width 125 height 56
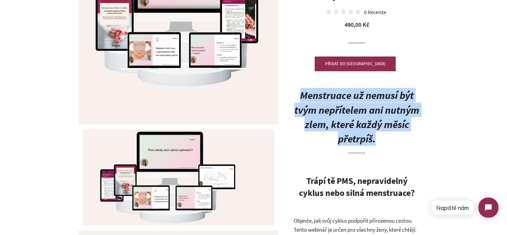
click at [367, 121] on b "Menstruace už nemusí být tvým nepřítelem ani nutným zlem, které každý měsíc pře…" at bounding box center [357, 116] width 125 height 56
click at [388, 141] on h2 "Menstruace už nemusí být tvým nepřítelem ani nutným zlem, které každý měsíc pře…" at bounding box center [357, 120] width 127 height 65
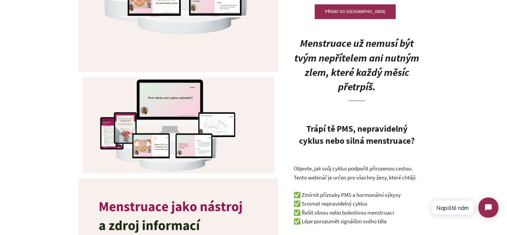
scroll to position [200, 0]
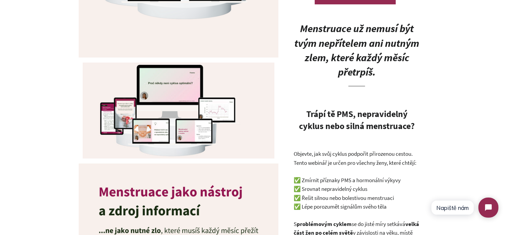
click at [337, 128] on strong "Trápí tě PMS, nepravidelný cyklus nebo silná menstruace?" at bounding box center [357, 119] width 116 height 23
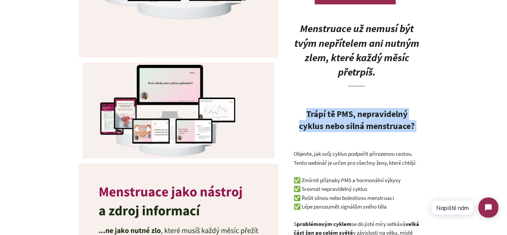
drag, startPoint x: 337, startPoint y: 128, endPoint x: 327, endPoint y: 119, distance: 13.0
click at [329, 121] on strong "Trápí tě PMS, nepravidelný cyklus nebo silná menstruace?" at bounding box center [357, 119] width 116 height 23
click at [323, 116] on strong "Trápí tě PMS, nepravidelný cyklus nebo silná menstruace?" at bounding box center [357, 119] width 116 height 23
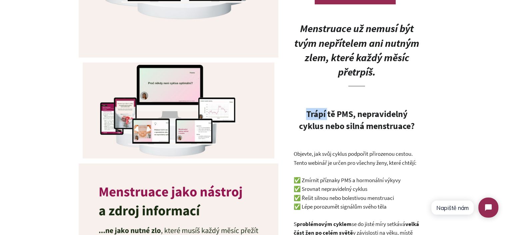
click at [323, 116] on strong "Trápí tě PMS, nepravidelný cyklus nebo silná menstruace?" at bounding box center [357, 119] width 116 height 23
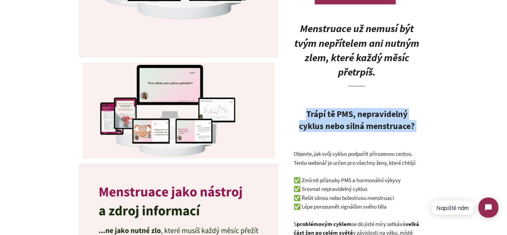
click at [323, 116] on strong "Trápí tě PMS, nepravidelný cyklus nebo silná menstruace?" at bounding box center [357, 119] width 116 height 23
click at [354, 129] on strong "Trápí tě PMS, nepravidelný cyklus nebo silná menstruace?" at bounding box center [357, 119] width 116 height 23
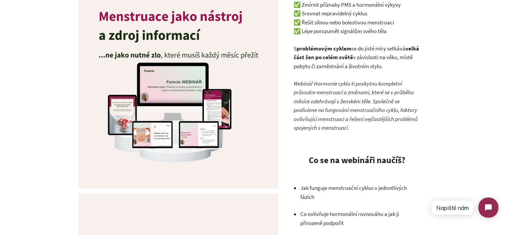
scroll to position [300, 0]
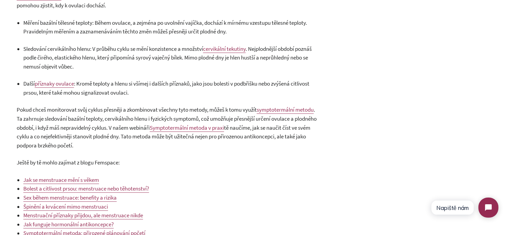
scroll to position [767, 0]
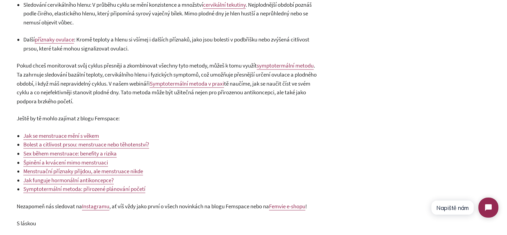
click at [145, 114] on p "Ještě by tě mohlo zajímat z blogu Femspace:" at bounding box center [168, 118] width 302 height 9
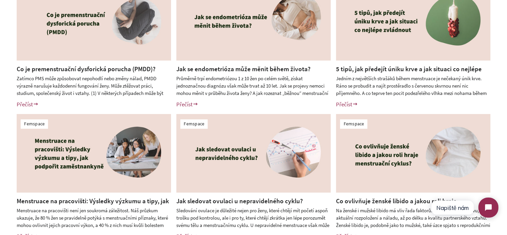
click at [87, 69] on link "Co je premenstruační dysforická porucha (PMDD)?" at bounding box center [86, 69] width 139 height 8
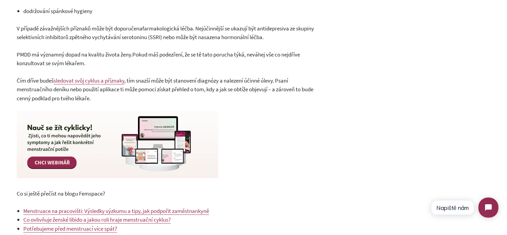
scroll to position [1322, 0]
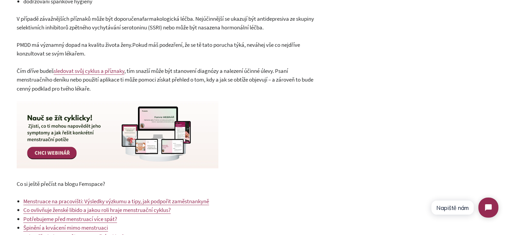
click at [31, 77] on span ", tím snazší může být stanovení diagnózy a nalezení účinné úlevy. Psaní menstru…" at bounding box center [165, 79] width 297 height 25
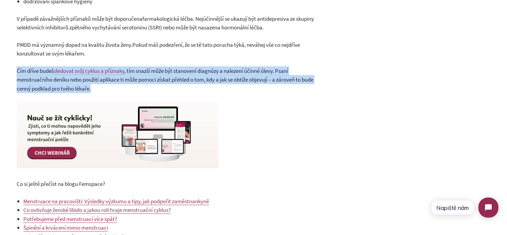
click at [31, 77] on span ", tím snazší může být stanovení diagnózy a nalezení účinné úlevy. Psaní menstru…" at bounding box center [165, 79] width 297 height 25
click at [28, 74] on span "Čím dříve budeš" at bounding box center [35, 70] width 37 height 7
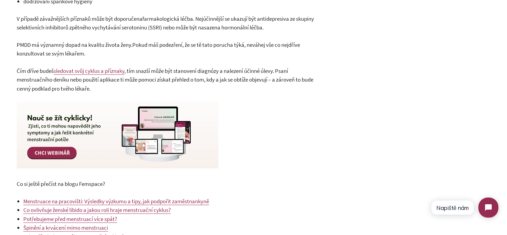
click at [32, 76] on span ", tím snazší může být stanovení diagnózy a nalezení účinné úlevy. Psaní menstru…" at bounding box center [165, 79] width 297 height 25
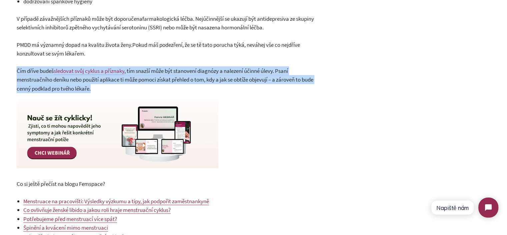
click at [32, 76] on span ", tím snazší může být stanovení diagnózy a nalezení účinné úlevy. Psaní menstru…" at bounding box center [165, 79] width 297 height 25
click at [132, 92] on p "Čím dříve budeš sledovat svůj cyklus a příznaky , tím snazší může být stanovení…" at bounding box center [168, 79] width 302 height 27
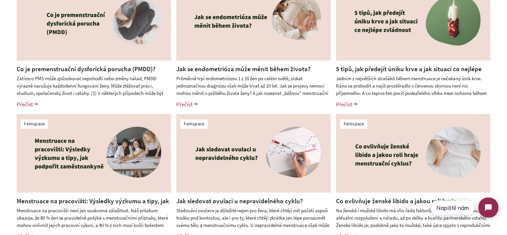
click at [373, 199] on link "Co ovlivňuje ženské libido a jakou roli hraje menstruační cyklus?" at bounding box center [396, 205] width 121 height 17
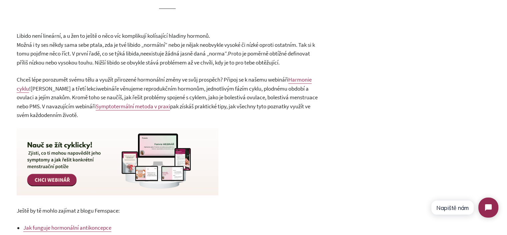
scroll to position [993, 0]
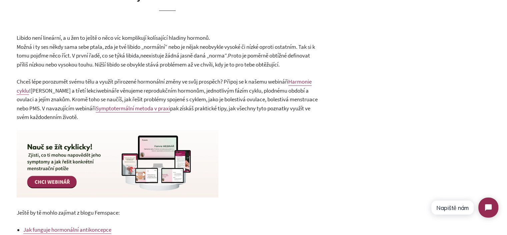
click at [123, 87] on span "webináře věnujeme reprodukčním hormonům, jednotlivým fázím cyklu, plodnému obdo…" at bounding box center [167, 99] width 301 height 25
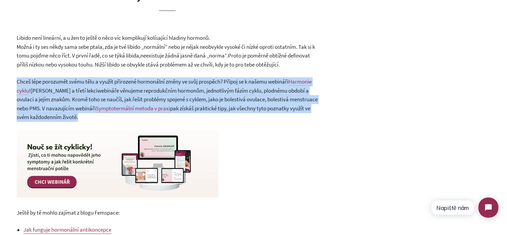
click at [123, 87] on span "webináře věnujeme reprodukčním hormonům, jednotlivým fázím cyklu, plodnému obdo…" at bounding box center [167, 99] width 301 height 25
click at [120, 87] on span "webináře věnujeme reprodukčním hormonům, jednotlivým fázím cyklu, plodnému obdo…" at bounding box center [167, 99] width 301 height 25
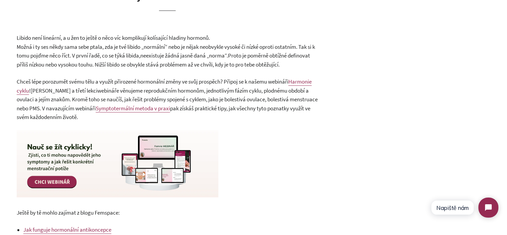
click at [104, 78] on span "Chceš lépe porozumět svému tělu a využít přirozené hormonální změny ve svůj pro…" at bounding box center [153, 81] width 272 height 7
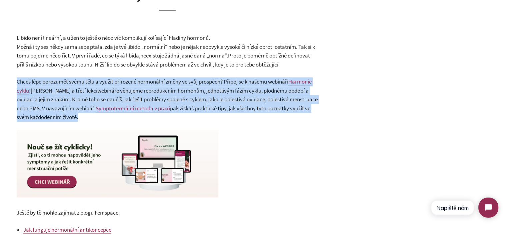
click at [104, 78] on span "Chceš lépe porozumět svému tělu a využít přirozené hormonální změny ve svůj pro…" at bounding box center [153, 81] width 272 height 7
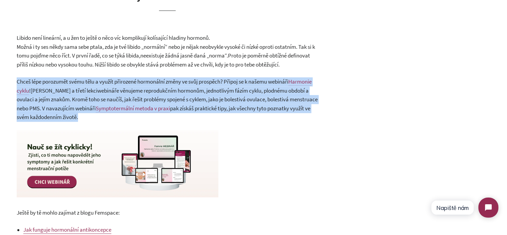
copy div "Chceš lépe porozumět svému tělu a využít přirozené hormonální změny ve svůj pro…"
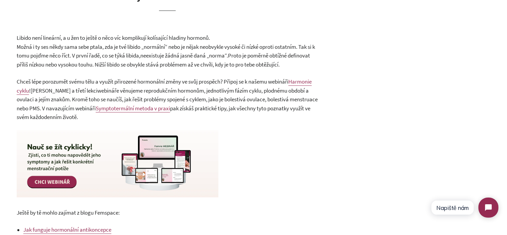
click at [102, 147] on img at bounding box center [118, 163] width 202 height 67
click at [57, 176] on img at bounding box center [118, 163] width 202 height 67
click at [61, 92] on span "webináře věnujeme reprodukčním hormonům, jednotlivým fázím cyklu, plodnému obdo…" at bounding box center [167, 99] width 301 height 25
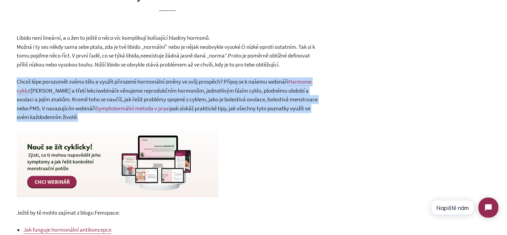
click at [61, 92] on span "webináře věnujeme reprodukčním hormonům, jednotlivým fázím cyklu, plodnému obdo…" at bounding box center [167, 99] width 301 height 25
click at [39, 78] on span "Harmonie cyklu" at bounding box center [164, 86] width 295 height 16
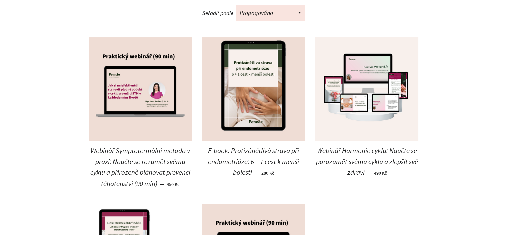
scroll to position [167, 0]
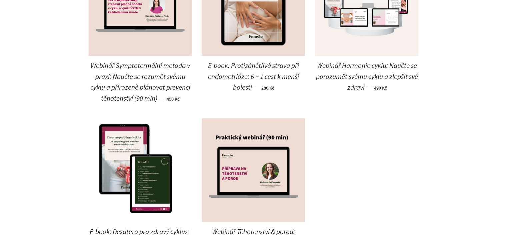
click at [337, 68] on span "Webinář Harmonie cyklu: Naučte se porozumět svému cyklu a zlepšit své zdraví" at bounding box center [367, 76] width 102 height 31
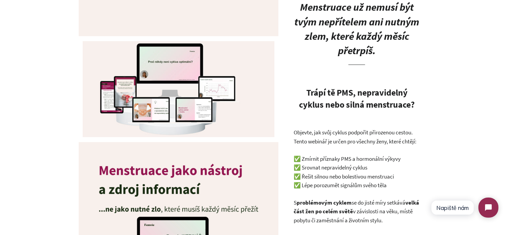
scroll to position [234, 0]
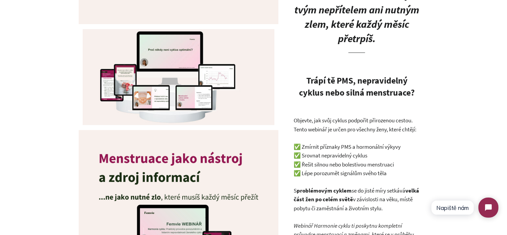
click at [374, 87] on strong "Trápí tě PMS, nepravidelný cyklus nebo silná menstruace?" at bounding box center [357, 86] width 116 height 23
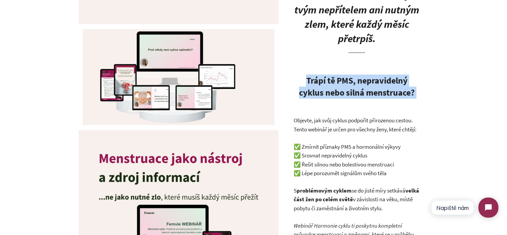
click at [374, 87] on strong "Trápí tě PMS, nepravidelný cyklus nebo silná menstruace?" at bounding box center [357, 86] width 116 height 23
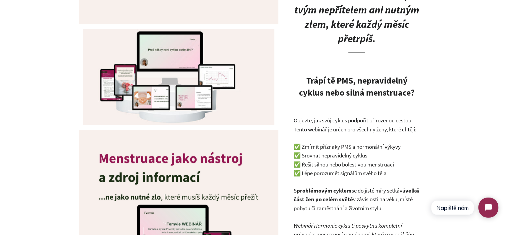
click at [382, 122] on p "Objevte, jak svůj cyklus podpořit přirozenou cestou. Tento webinář je určen pro…" at bounding box center [357, 125] width 127 height 18
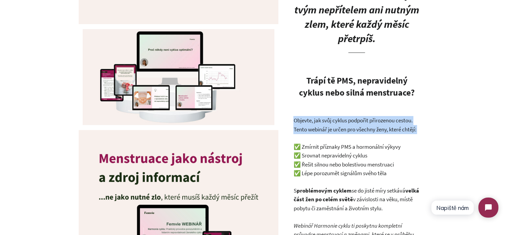
click at [382, 122] on p "Objevte, jak svůj cyklus podpořit přirozenou cestou. Tento webinář je určen pro…" at bounding box center [357, 125] width 127 height 18
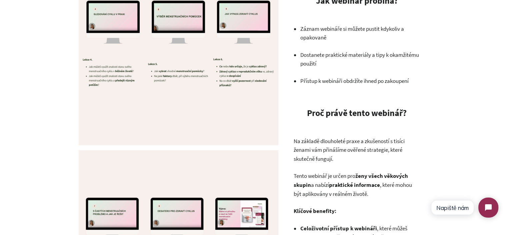
scroll to position [867, 0]
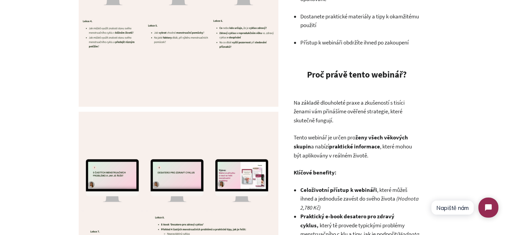
click at [323, 74] on strong "Proč právě tento webinář?" at bounding box center [357, 74] width 100 height 11
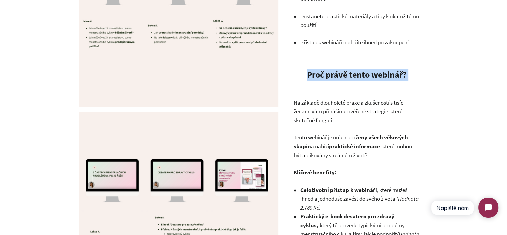
click at [323, 74] on strong "Proč právě tento webinář?" at bounding box center [357, 74] width 100 height 11
click at [380, 76] on strong "Proč právě tento webinář?" at bounding box center [357, 74] width 100 height 11
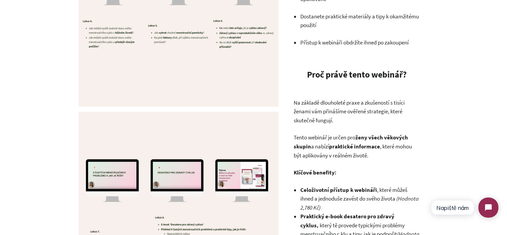
click at [399, 100] on p "Na základě dlouholeté praxe a zkušeností s tisíci ženami vám přinášíme ověřené …" at bounding box center [357, 111] width 127 height 27
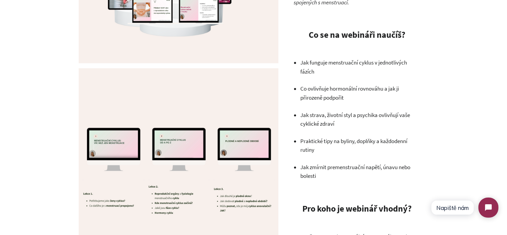
scroll to position [467, 0]
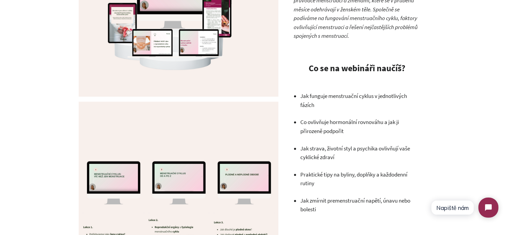
click at [315, 100] on p "Jak funguje menstruační cyklus v jednotlivých fázích" at bounding box center [360, 100] width 120 height 18
click at [309, 100] on p "Jak funguje menstruační cyklus v jednotlivých fázích" at bounding box center [360, 100] width 120 height 18
click at [304, 97] on p "Jak funguje menstruační cyklus v jednotlivých fázích" at bounding box center [360, 100] width 120 height 18
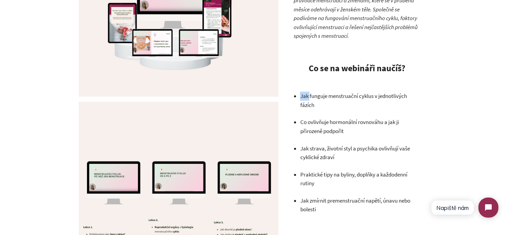
click at [304, 97] on p "Jak funguje menstruační cyklus v jednotlivých fázích" at bounding box center [360, 100] width 120 height 18
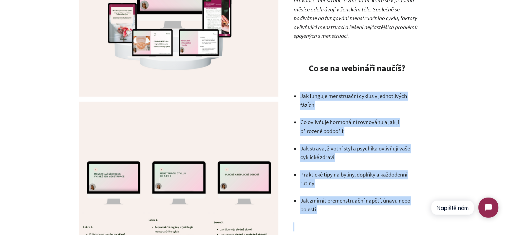
drag, startPoint x: 304, startPoint y: 97, endPoint x: 328, endPoint y: 208, distance: 113.3
click at [328, 208] on ul "Jak funguje menstruační cyklus v jednotlivých fázích Co ovlivňuje hormonální ro…" at bounding box center [360, 152] width 120 height 122
copy div "Jak funguje menstruační cyklus v jednotlivých fázích Co ovlivňuje hormonální ro…"
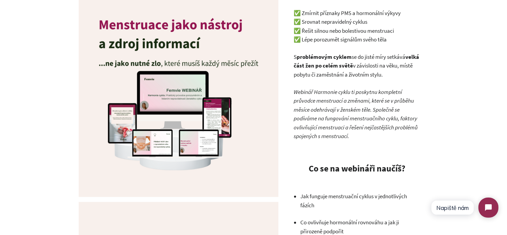
click at [335, 127] on em "Webinář Harmonie cyklu ti poskytnu kompletní průvodce menstruací a změnami, kte…" at bounding box center [356, 114] width 124 height 52
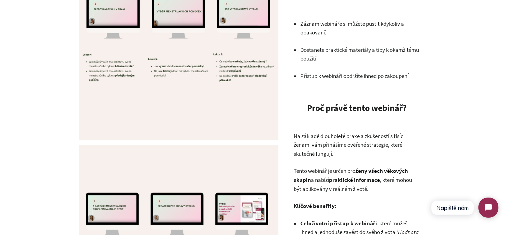
scroll to position [968, 0]
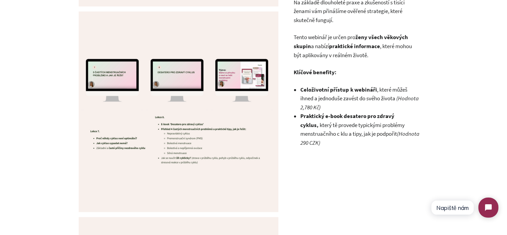
click at [340, 135] on li "Praktický e-book desatero pro zdravý cyklus, který tě provede typickými problém…" at bounding box center [360, 128] width 120 height 35
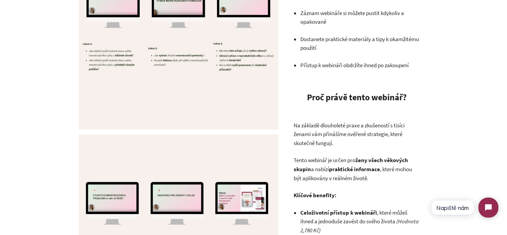
scroll to position [834, 0]
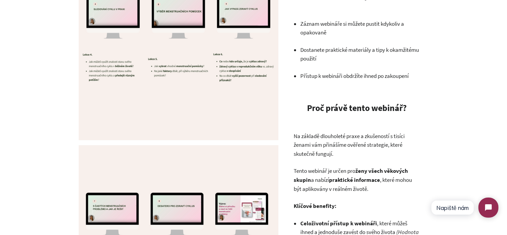
click at [334, 139] on p "Na základě dlouholeté praxe a zkušeností s tisíci ženami vám přinášíme ověřené …" at bounding box center [357, 144] width 127 height 27
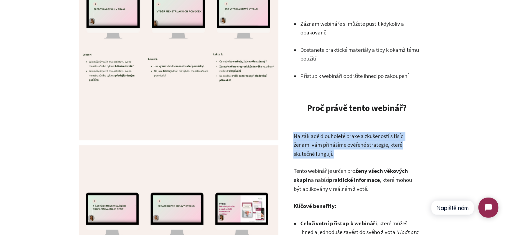
click at [334, 139] on p "Na základě dlouholeté praxe a zkušeností s tisíci ženami vám přinášíme ověřené …" at bounding box center [357, 144] width 127 height 27
click at [355, 152] on p "Na základě dlouholeté praxe a zkušeností s tisíci ženami vám přinášíme ověřené …" at bounding box center [357, 144] width 127 height 27
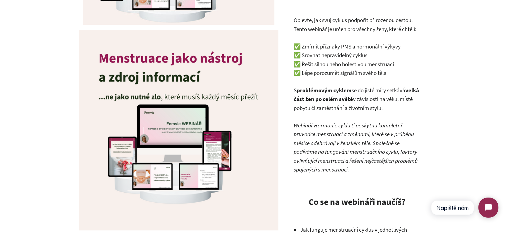
scroll to position [300, 0]
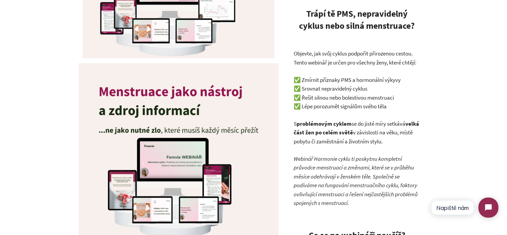
click at [339, 53] on p "Objevte, jak svůj cyklus podpořit přirozenou cestou. Tento webinář je určen pro…" at bounding box center [357, 58] width 127 height 18
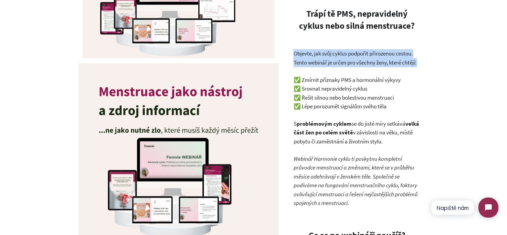
click at [339, 53] on p "Objevte, jak svůj cyklus podpořit přirozenou cestou. Tento webinář je určen pro…" at bounding box center [357, 58] width 127 height 18
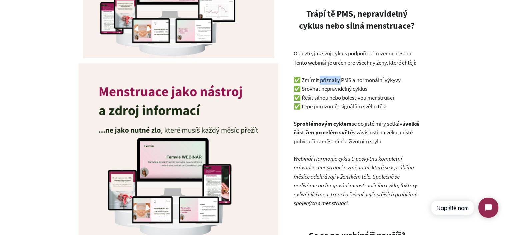
click at [363, 96] on p "✅ Zmírnit příznaky PMS a hormonální výkyvy ✅ Srovnat nepravidelný cyklus ✅ Řeši…" at bounding box center [357, 92] width 127 height 35
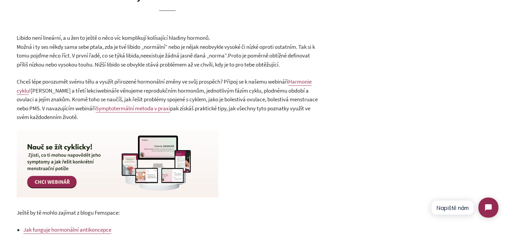
click at [40, 81] on span "Harmonie cyklu" at bounding box center [164, 86] width 295 height 16
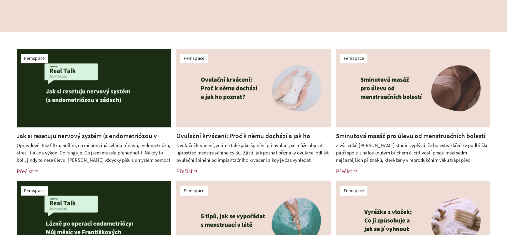
click at [235, 131] on h2 "Ovulační krvácení: Proč k němu dochází a jak ho poznat?" at bounding box center [253, 135] width 154 height 9
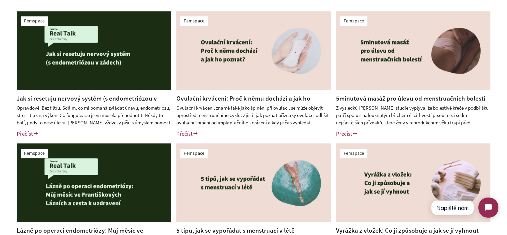
scroll to position [167, 0]
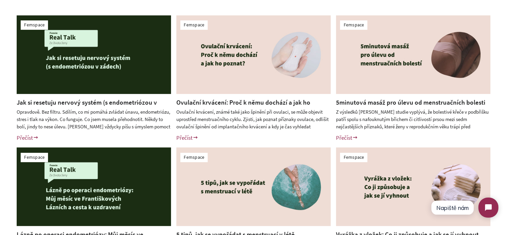
click at [230, 101] on link "Ovulační krvácení: Proč k němu dochází a jak ho poznat?" at bounding box center [243, 106] width 134 height 17
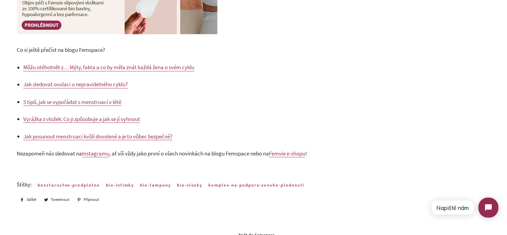
scroll to position [1168, 0]
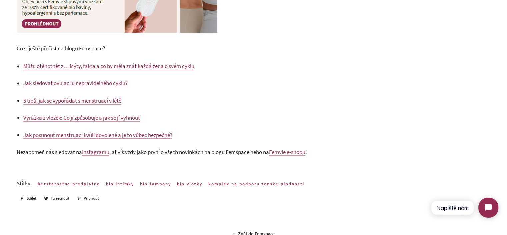
click at [26, 151] on span "Nezapomeň nás sledovat na" at bounding box center [49, 151] width 65 height 7
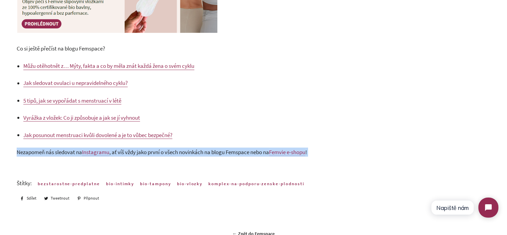
click at [26, 151] on span "Nezapomeň nás sledovat na" at bounding box center [49, 151] width 65 height 7
copy div "Nezapomeň nás sledovat na Instagramu , ať víš vždy jako první o všech novinkách…"
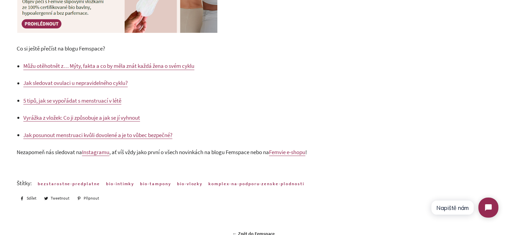
drag, startPoint x: 318, startPoint y: 85, endPoint x: 292, endPoint y: 3, distance: 86.3
click at [317, 84] on p "Jak sledovat ovulaci u nepravidelného cyklu?" at bounding box center [170, 82] width 295 height 9
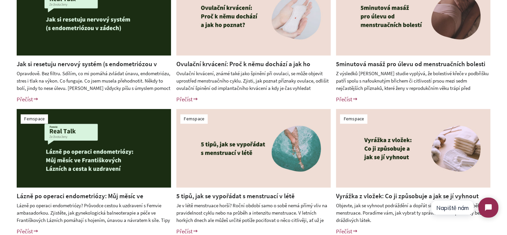
scroll to position [367, 0]
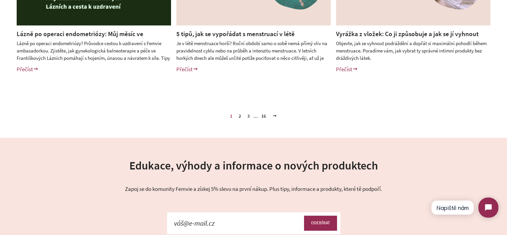
click at [239, 117] on link "2" at bounding box center [240, 116] width 8 height 10
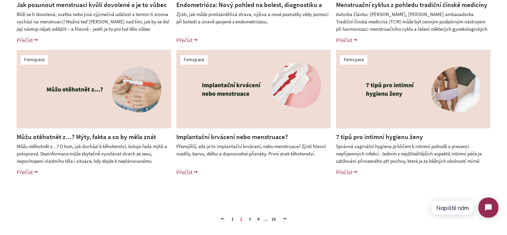
scroll to position [276, 0]
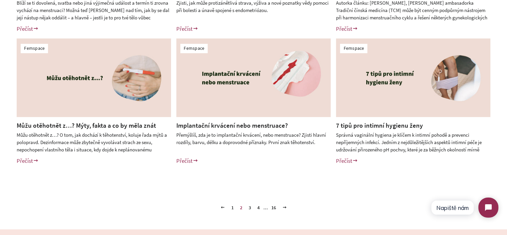
click at [250, 209] on link "3" at bounding box center [250, 207] width 8 height 10
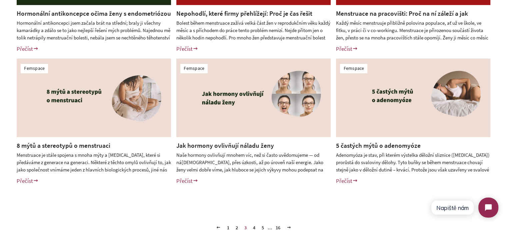
scroll to position [263, 0]
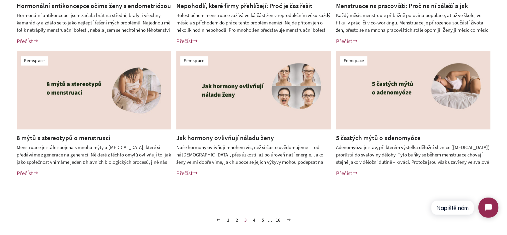
click at [253, 221] on link "4" at bounding box center [255, 220] width 8 height 10
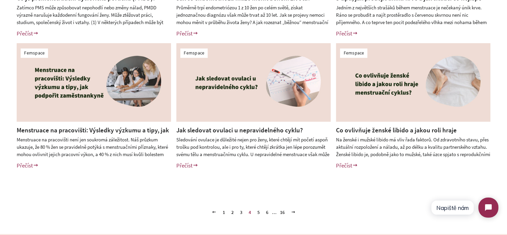
scroll to position [287, 0]
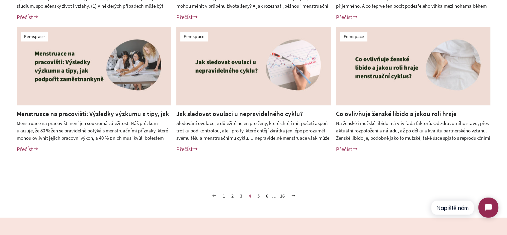
click at [260, 193] on link "5" at bounding box center [259, 196] width 8 height 10
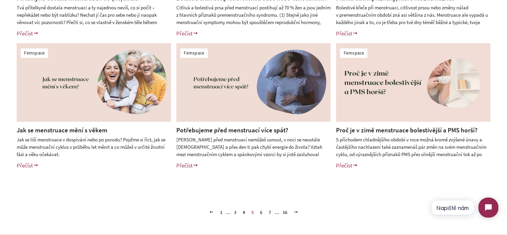
scroll to position [274, 0]
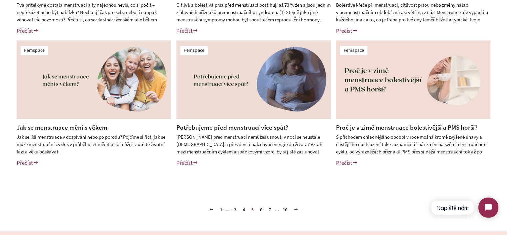
click at [260, 208] on link "6" at bounding box center [262, 209] width 8 height 10
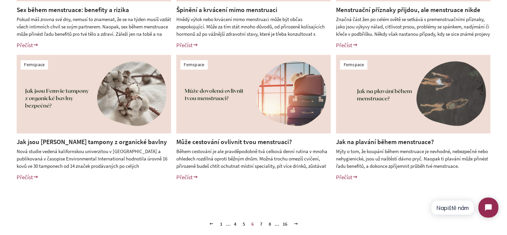
scroll to position [264, 0]
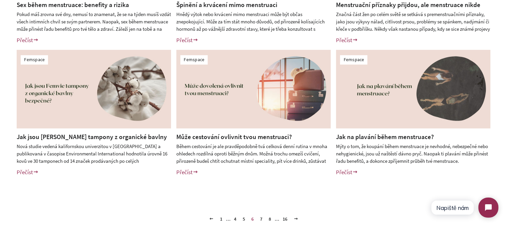
click at [260, 218] on link "7" at bounding box center [262, 219] width 8 height 10
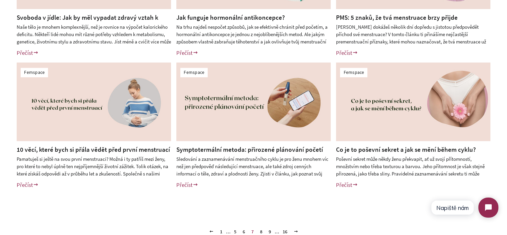
scroll to position [255, 0]
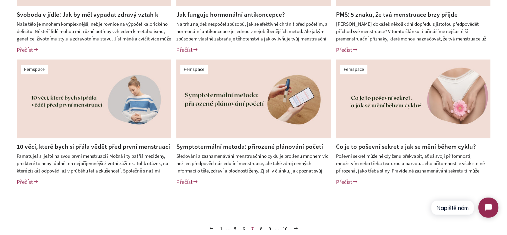
click at [261, 228] on link "8" at bounding box center [262, 228] width 8 height 10
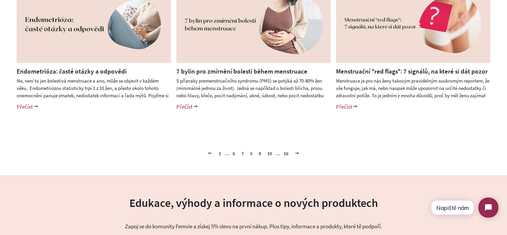
scroll to position [334, 0]
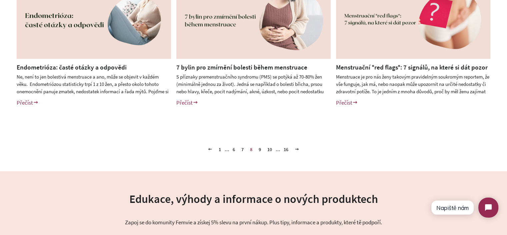
click at [259, 149] on link "9" at bounding box center [260, 149] width 8 height 10
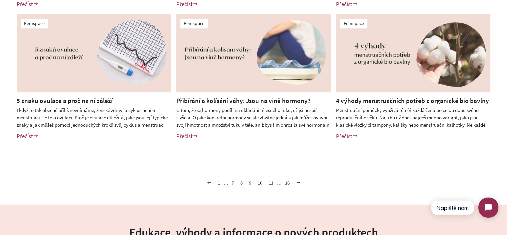
click at [260, 183] on link "10" at bounding box center [260, 182] width 10 height 10
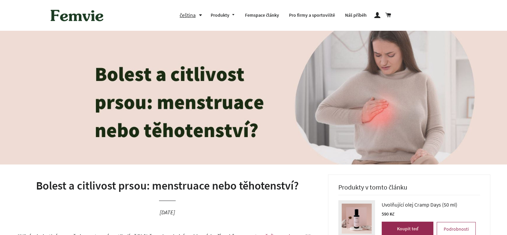
click at [184, 178] on h1 "Bolest a citlivost prsou: menstruace nebo těhotenství?" at bounding box center [168, 185] width 302 height 16
click at [186, 180] on h1 "Bolest a citlivost prsou: menstruace nebo těhotenství?" at bounding box center [168, 185] width 302 height 16
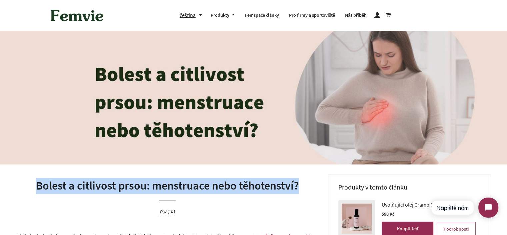
click at [186, 180] on h1 "Bolest a citlivost prsou: menstruace nebo těhotenství?" at bounding box center [168, 185] width 302 height 16
copy h1 "Bolest a citlivost prsou: menstruace nebo těhotenství?"
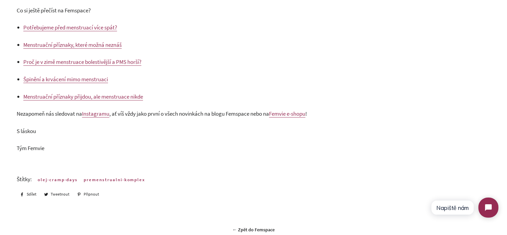
scroll to position [1268, 0]
